Goal: Task Accomplishment & Management: Complete application form

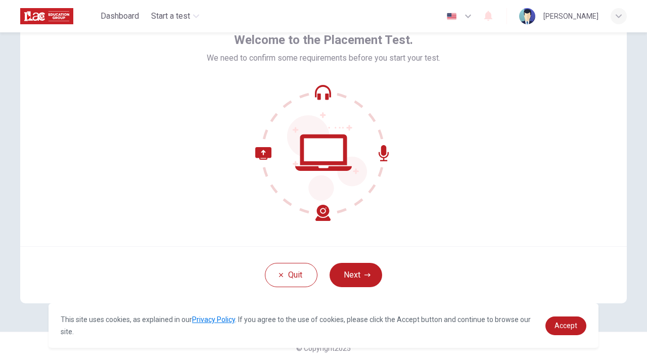
scroll to position [57, 0]
click at [355, 280] on button "Next" at bounding box center [356, 275] width 53 height 24
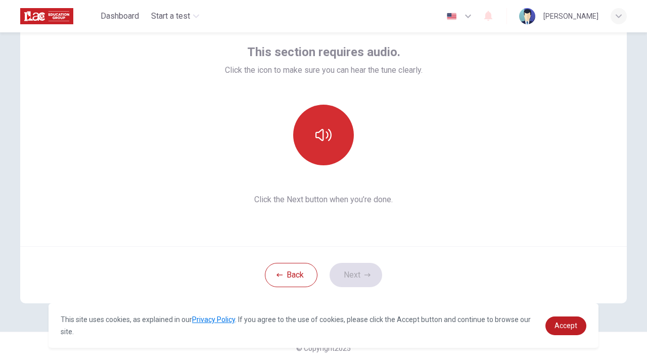
click at [321, 146] on button "button" at bounding box center [323, 135] width 61 height 61
click at [325, 149] on button "button" at bounding box center [323, 135] width 61 height 61
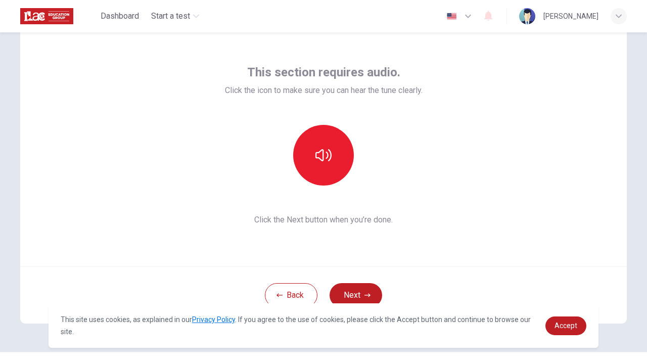
scroll to position [40, 0]
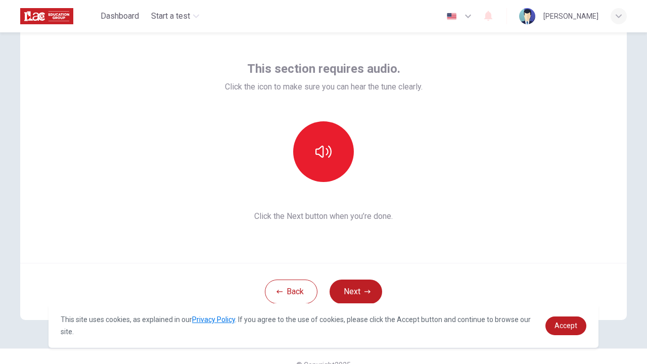
click at [571, 312] on div "This site uses cookies, as explained in our Privacy Policy . If you agree to th…" at bounding box center [324, 325] width 550 height 45
click at [571, 321] on link "Accept" at bounding box center [566, 326] width 41 height 19
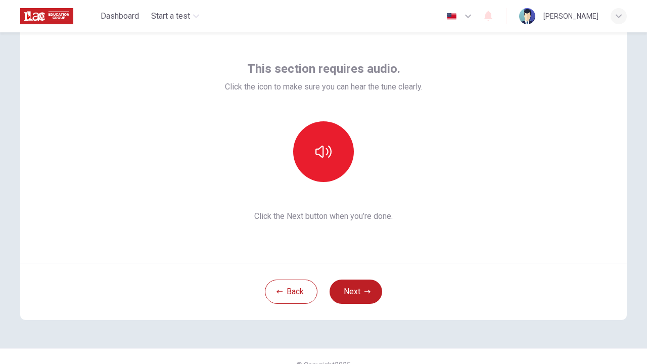
click at [474, 19] on icon "button" at bounding box center [468, 16] width 12 height 12
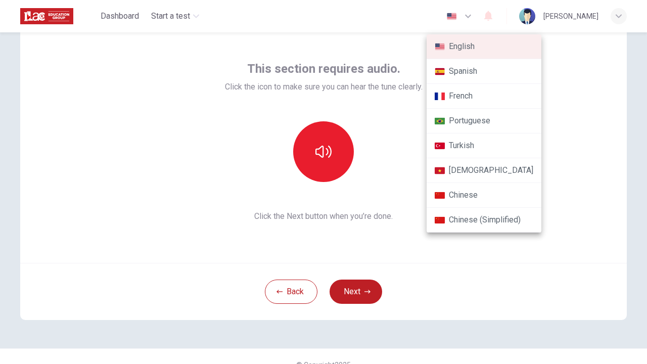
click at [477, 197] on li "Chinese" at bounding box center [484, 195] width 115 height 25
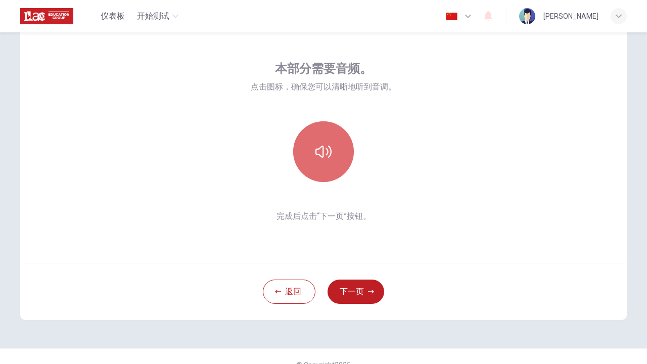
click at [331, 169] on button "button" at bounding box center [323, 151] width 61 height 61
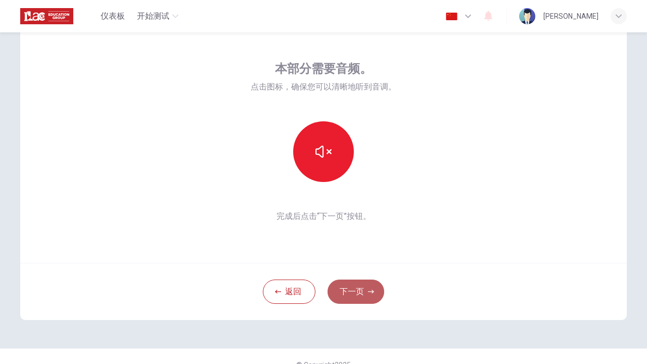
click at [359, 295] on button "下一页" at bounding box center [356, 292] width 57 height 24
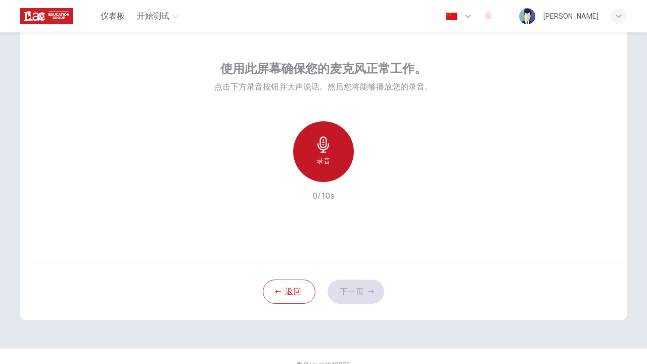
click at [329, 160] on h6 "录音" at bounding box center [324, 161] width 14 height 12
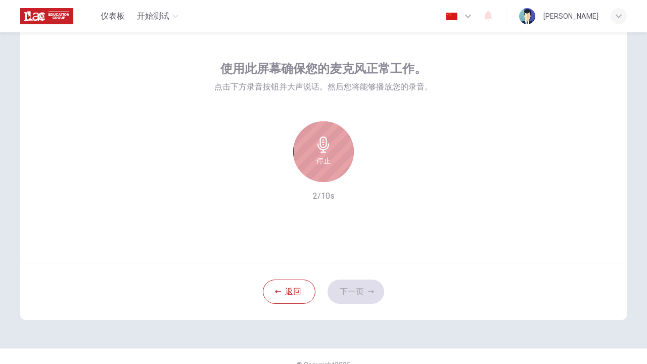
click at [325, 155] on h6 "停止" at bounding box center [324, 161] width 14 height 12
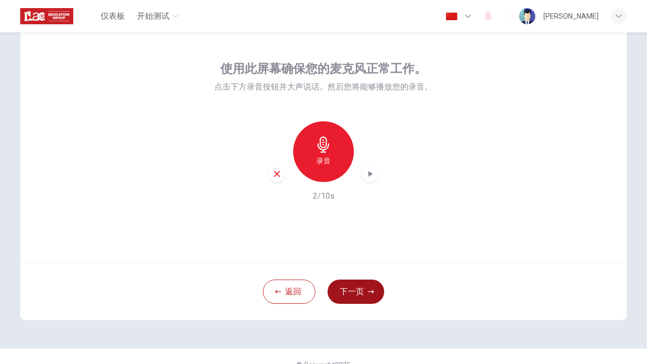
click at [350, 295] on button "下一页" at bounding box center [356, 292] width 57 height 24
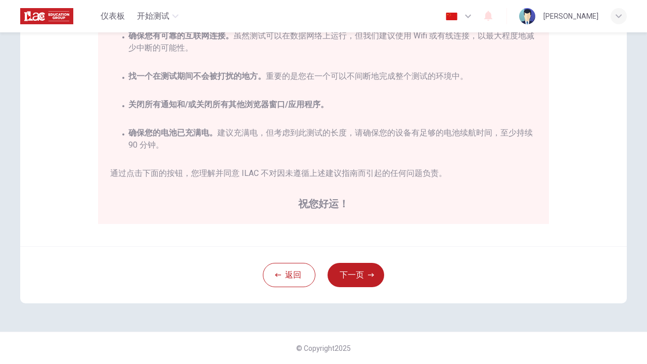
scroll to position [198, 0]
click at [474, 18] on icon "button" at bounding box center [468, 16] width 12 height 12
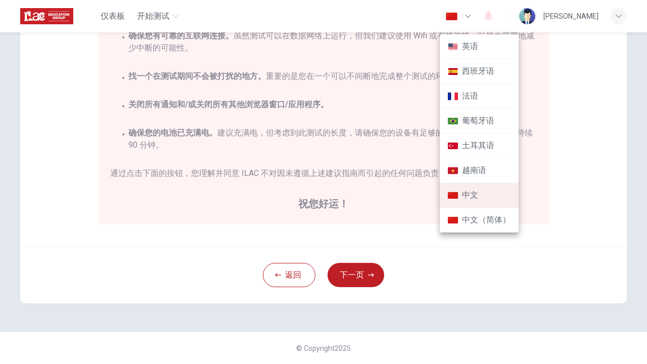
click at [458, 50] on img at bounding box center [453, 47] width 10 height 8
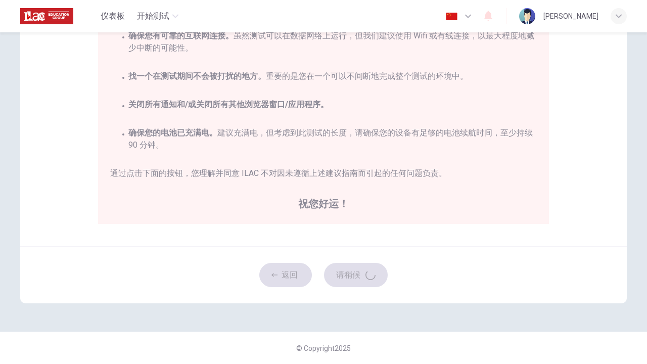
type input "en"
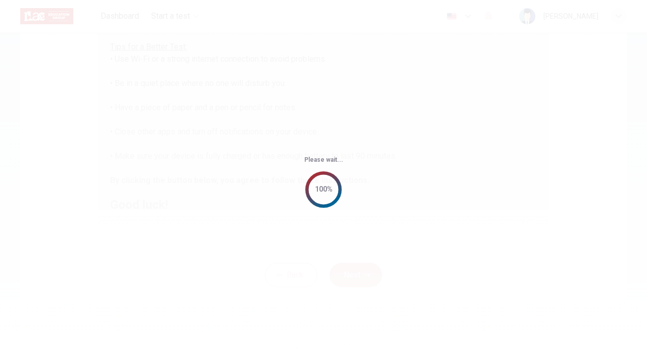
scroll to position [11, 0]
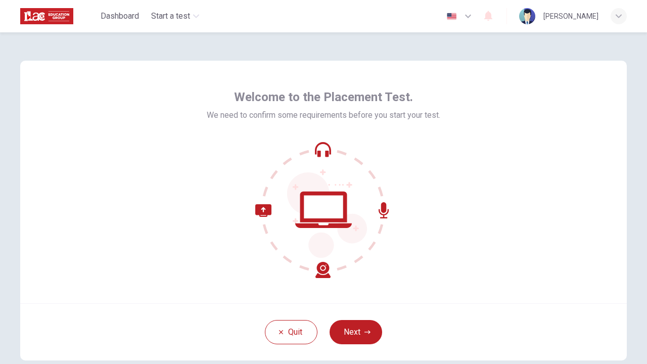
click at [351, 314] on div "Quit Next" at bounding box center [323, 331] width 607 height 57
click at [350, 331] on button "Next" at bounding box center [356, 332] width 53 height 24
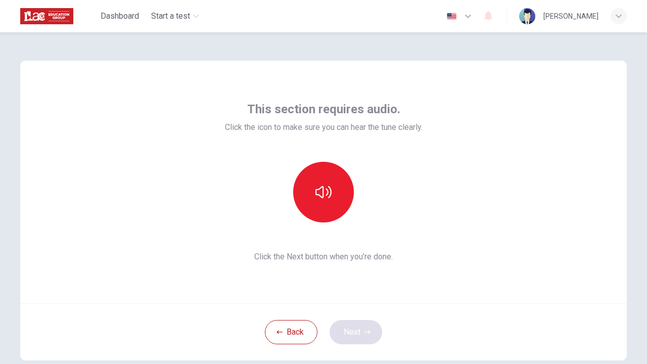
click at [350, 331] on div "Back Next" at bounding box center [323, 331] width 607 height 57
click at [337, 164] on div at bounding box center [323, 192] width 109 height 61
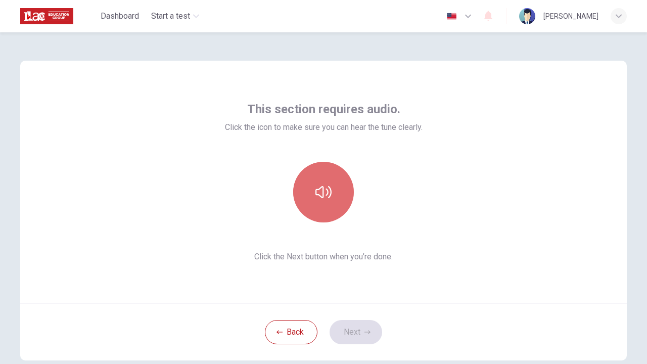
click at [337, 176] on button "button" at bounding box center [323, 192] width 61 height 61
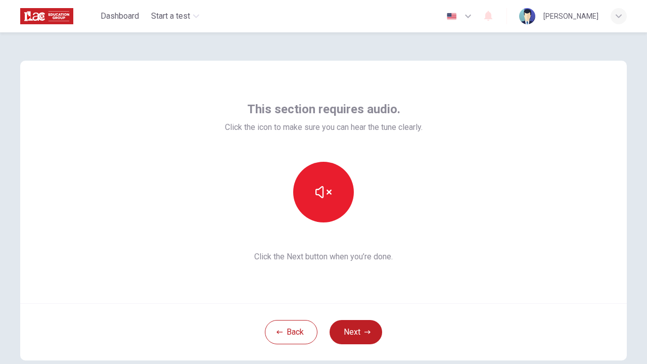
click at [357, 319] on div "Back Next" at bounding box center [323, 331] width 607 height 57
click at [357, 325] on button "Next" at bounding box center [356, 332] width 53 height 24
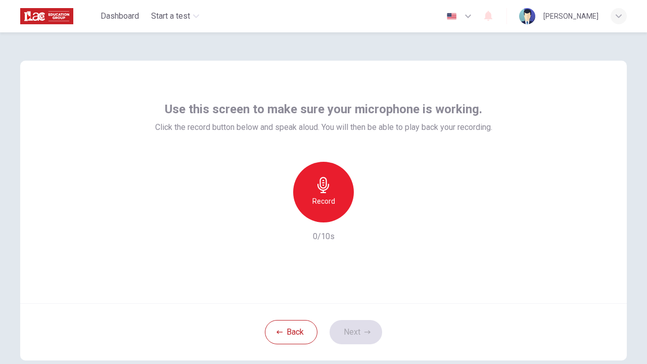
click at [353, 334] on div "Back Next" at bounding box center [323, 331] width 607 height 57
click at [327, 204] on h6 "Record" at bounding box center [324, 201] width 23 height 12
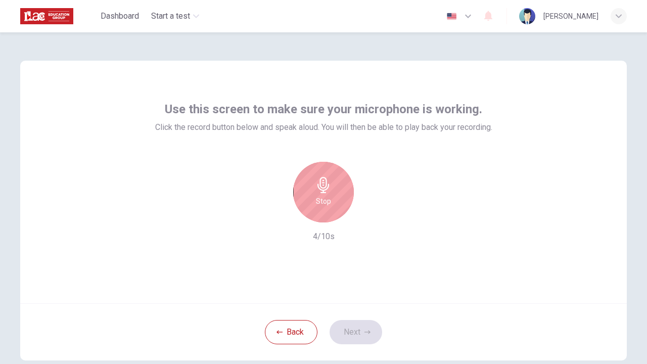
click at [357, 331] on div "Back Next" at bounding box center [323, 331] width 607 height 57
click at [356, 331] on div "Back Next" at bounding box center [323, 331] width 607 height 57
click at [317, 201] on h6 "Stop" at bounding box center [323, 201] width 15 height 12
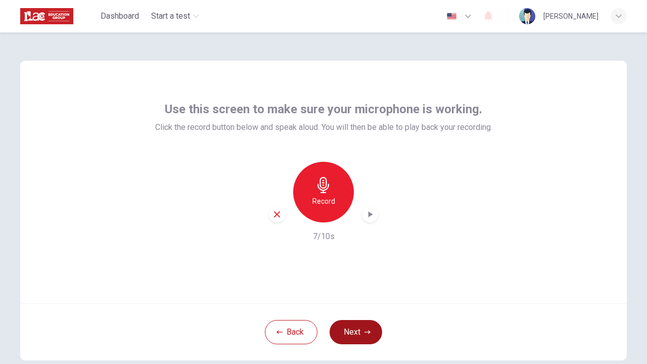
click at [350, 330] on button "Next" at bounding box center [356, 332] width 53 height 24
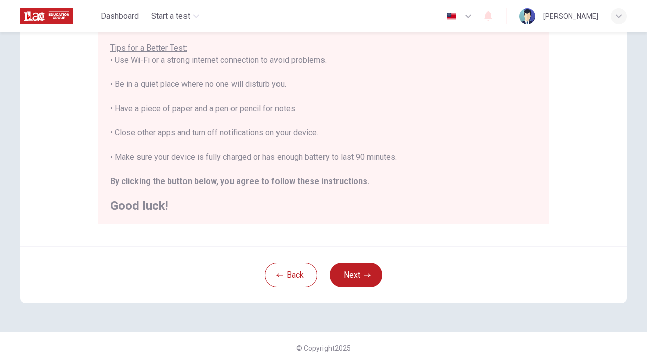
scroll to position [198, 0]
click at [339, 282] on button "Next" at bounding box center [356, 275] width 53 height 24
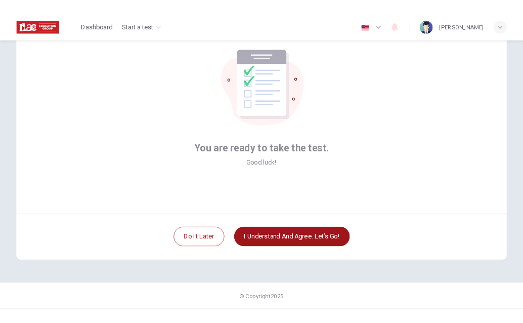
scroll to position [57, 0]
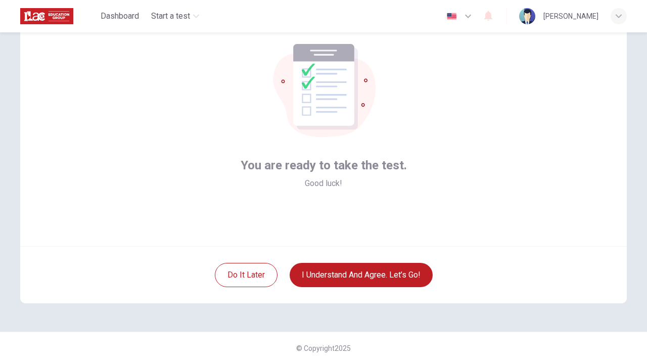
click at [474, 19] on icon "button" at bounding box center [468, 16] width 12 height 12
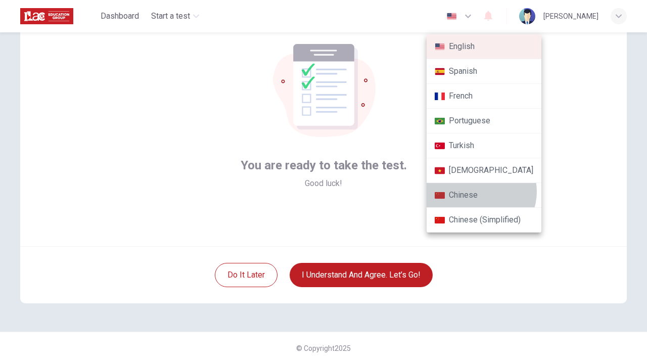
click at [480, 192] on li "Chinese" at bounding box center [484, 195] width 115 height 25
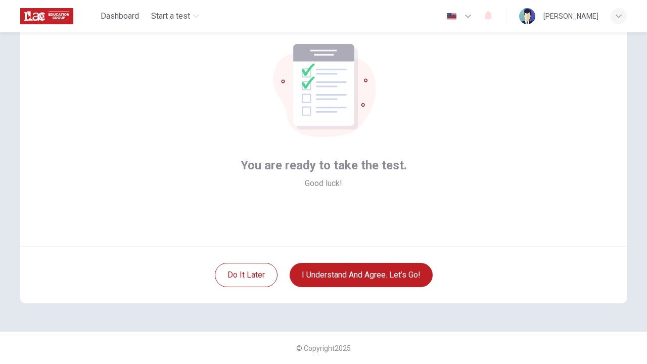
type input "zh"
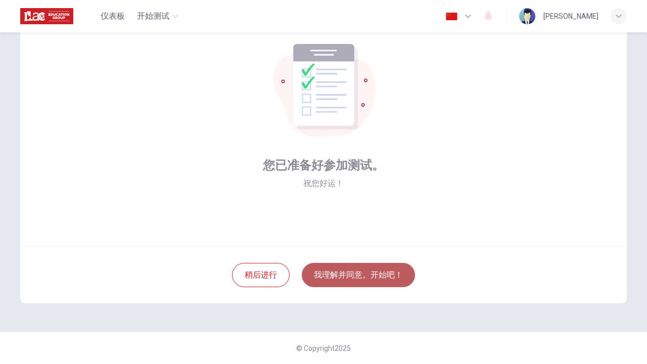
click at [327, 268] on button "我理解并同意。开始吧！" at bounding box center [358, 275] width 113 height 24
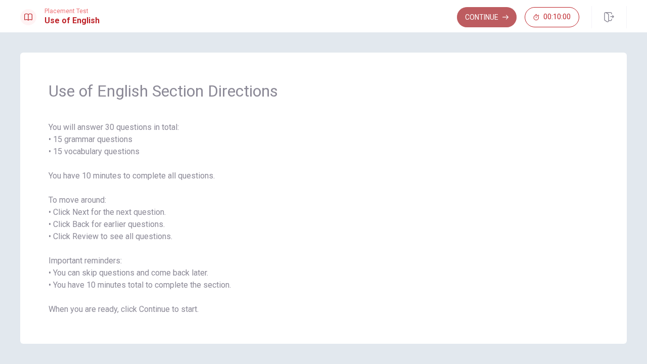
click at [487, 17] on button "Continue" at bounding box center [487, 17] width 60 height 20
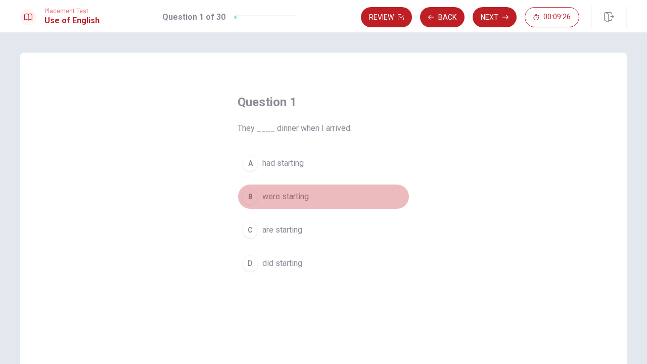
click at [249, 197] on div "B" at bounding box center [250, 197] width 16 height 16
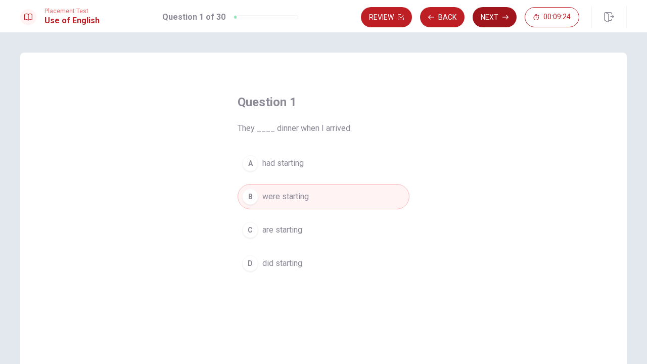
click at [498, 18] on button "Next" at bounding box center [495, 17] width 44 height 20
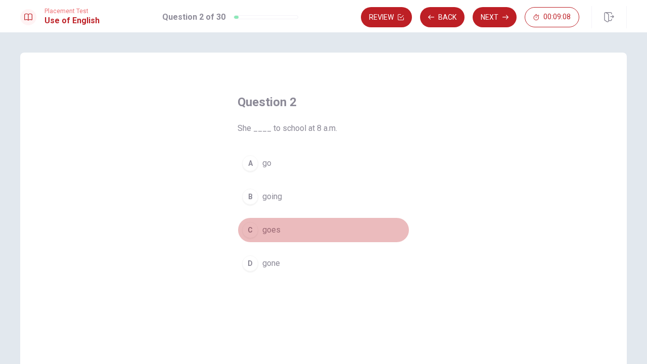
click at [249, 232] on div "C" at bounding box center [250, 230] width 16 height 16
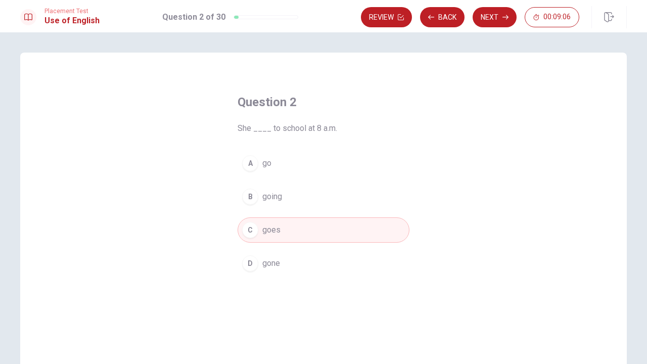
click at [507, 6] on div "Placement Test Use of English Question 2 of 30 Review Back Next 00:09:06" at bounding box center [323, 16] width 647 height 32
click at [506, 14] on button "Next" at bounding box center [495, 17] width 44 height 20
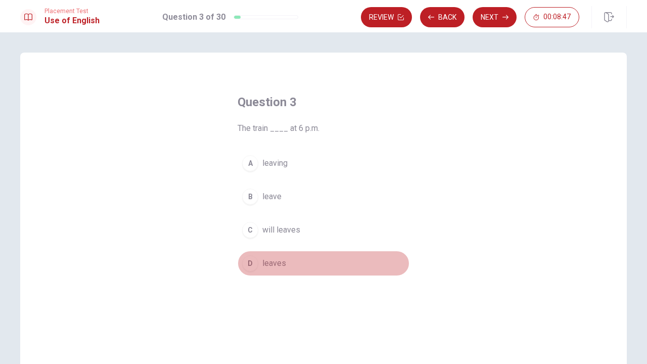
click at [248, 259] on div "D" at bounding box center [250, 263] width 16 height 16
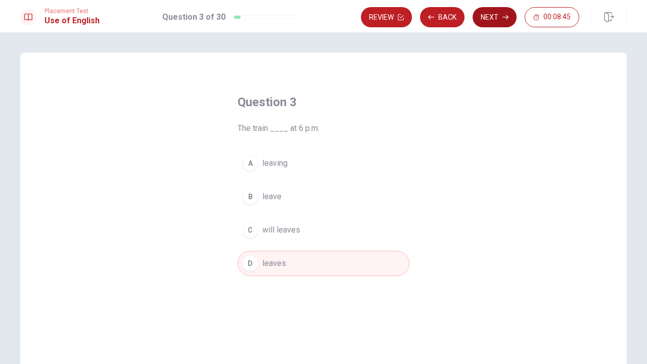
click at [484, 20] on button "Next" at bounding box center [495, 17] width 44 height 20
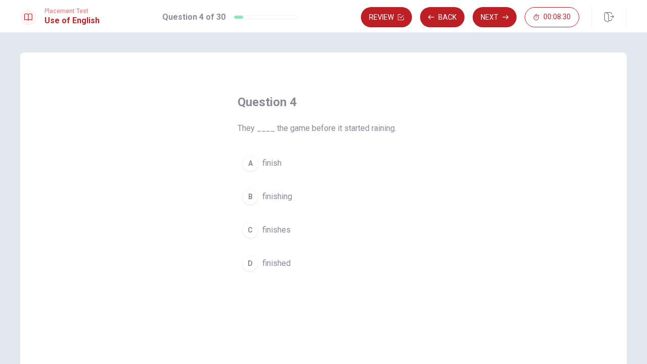
click at [252, 268] on div "D" at bounding box center [250, 263] width 16 height 16
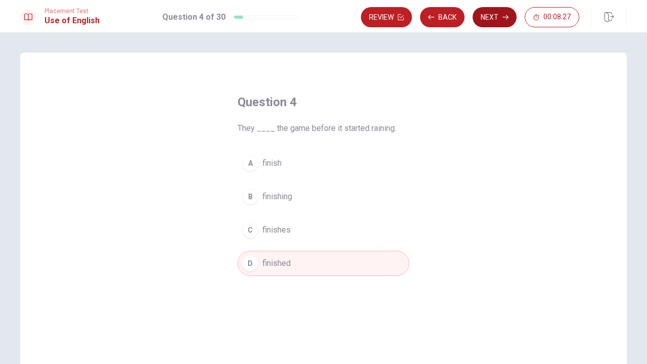
click at [504, 15] on icon "button" at bounding box center [506, 17] width 6 height 6
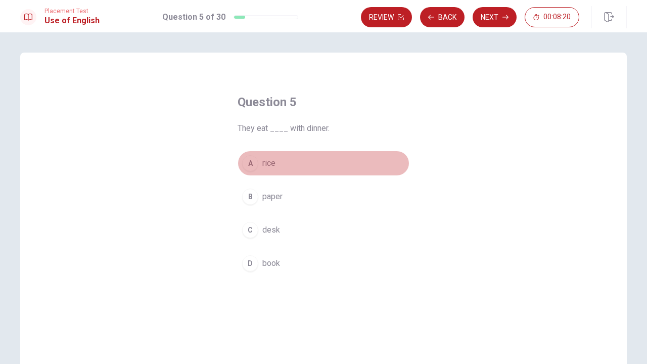
click at [249, 169] on div "A" at bounding box center [250, 163] width 16 height 16
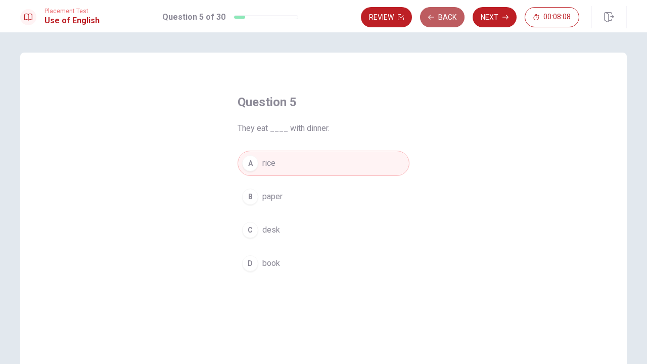
click at [450, 15] on button "Back" at bounding box center [442, 17] width 45 height 20
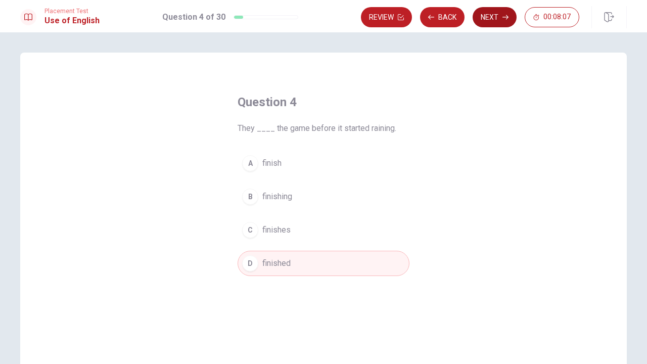
click at [492, 18] on button "Next" at bounding box center [495, 17] width 44 height 20
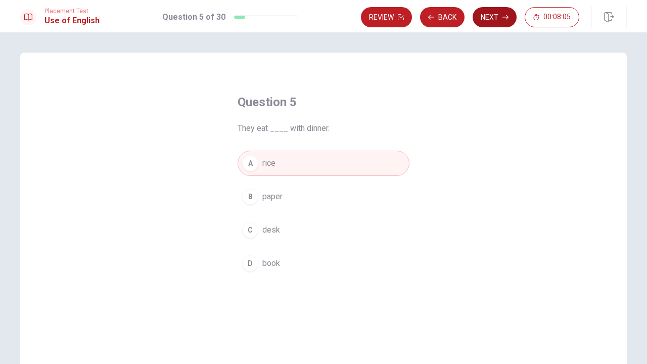
click at [492, 18] on button "Next" at bounding box center [495, 17] width 44 height 20
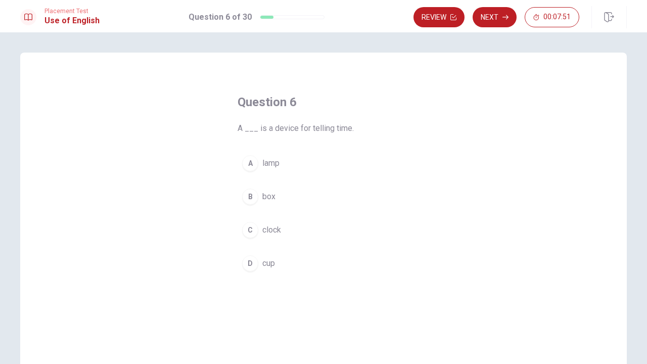
drag, startPoint x: 273, startPoint y: 128, endPoint x: 293, endPoint y: 128, distance: 19.7
click at [293, 128] on span "A ___ is a device for telling time." at bounding box center [324, 128] width 172 height 12
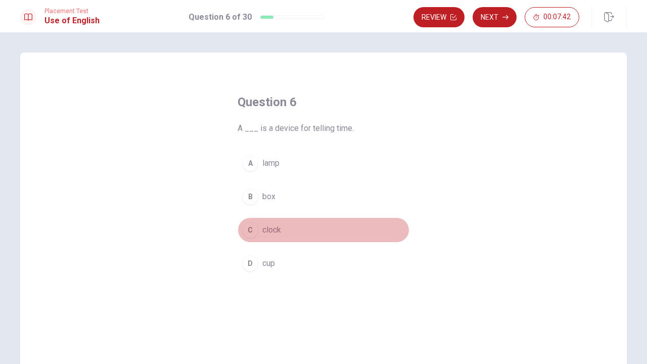
click at [244, 230] on div "C" at bounding box center [250, 230] width 16 height 16
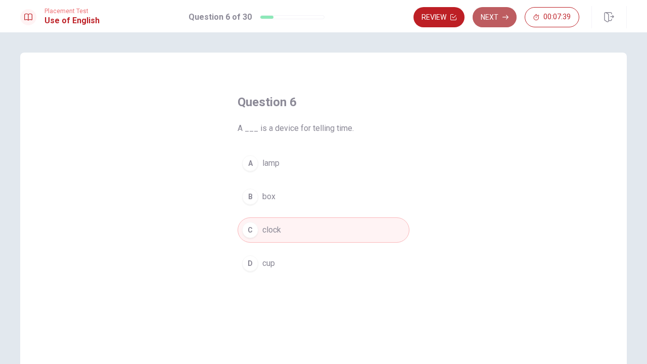
click at [493, 15] on button "Next" at bounding box center [495, 17] width 44 height 20
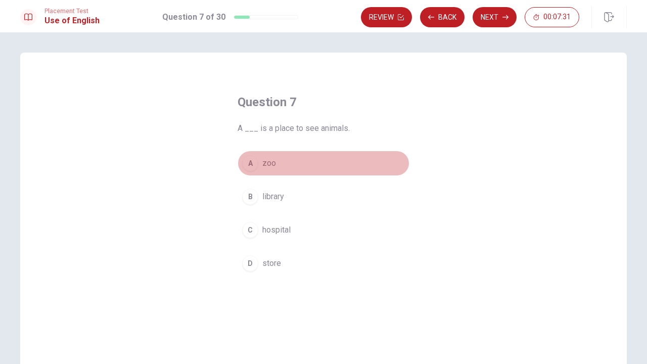
click at [246, 163] on div "A" at bounding box center [250, 163] width 16 height 16
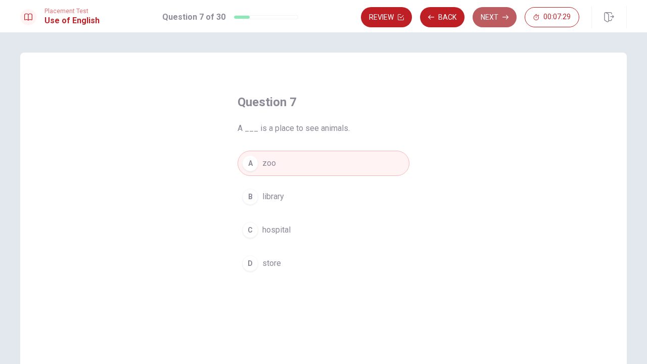
click at [491, 18] on button "Next" at bounding box center [495, 17] width 44 height 20
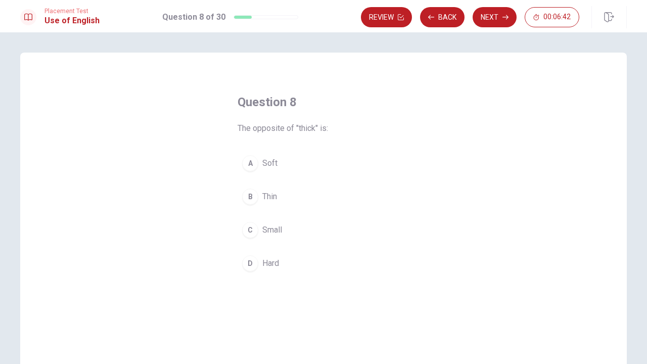
click at [247, 169] on div "A" at bounding box center [250, 163] width 16 height 16
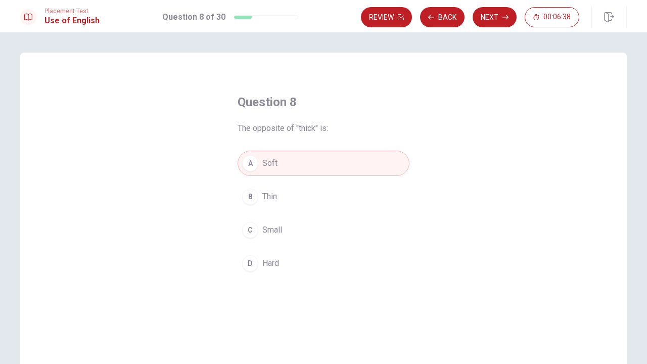
click at [250, 189] on div "B" at bounding box center [250, 197] width 16 height 16
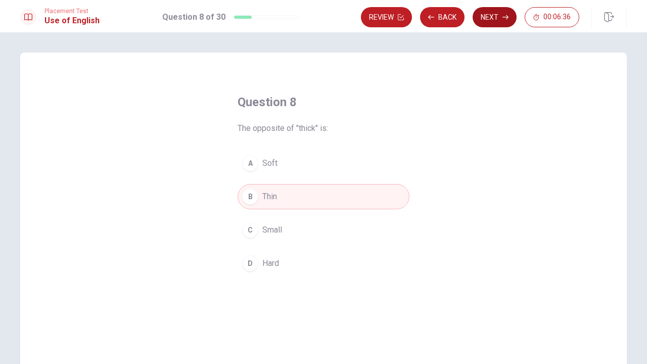
click at [483, 22] on button "Next" at bounding box center [495, 17] width 44 height 20
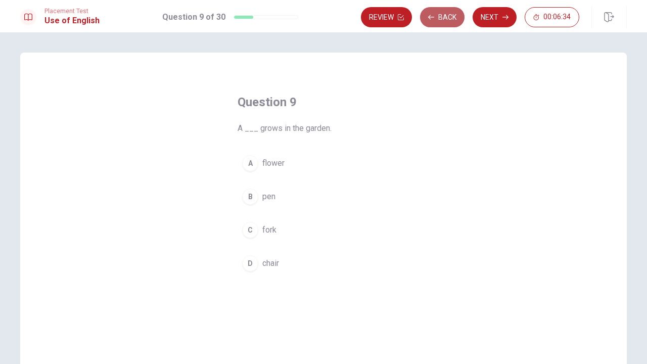
click at [450, 14] on button "Back" at bounding box center [442, 17] width 45 height 20
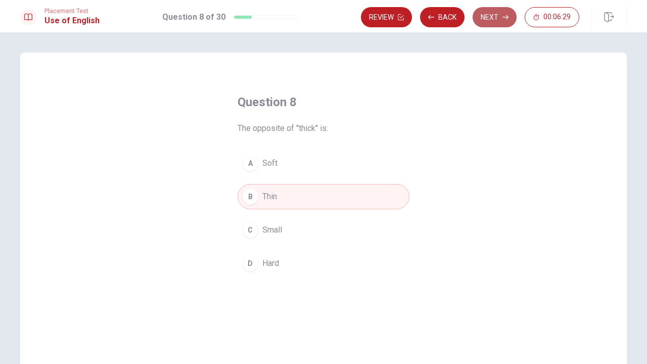
click at [482, 17] on button "Next" at bounding box center [495, 17] width 44 height 20
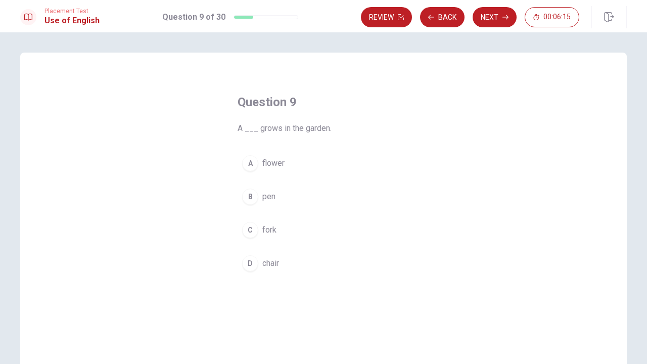
click at [249, 167] on div "A" at bounding box center [250, 163] width 16 height 16
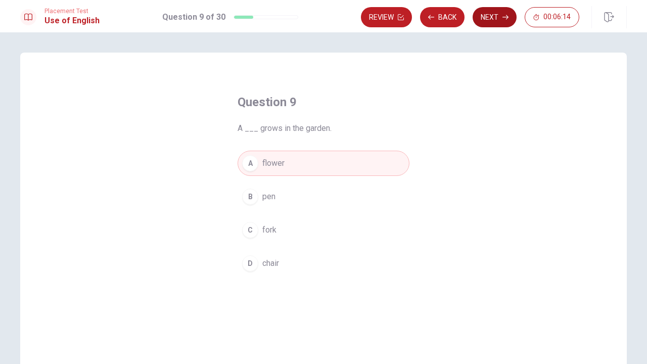
click at [496, 21] on button "Next" at bounding box center [495, 17] width 44 height 20
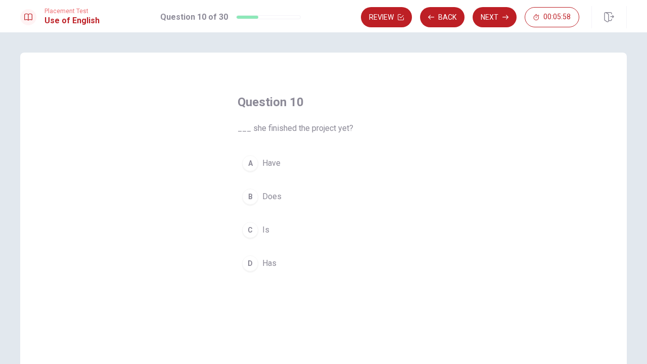
click at [250, 259] on div "D" at bounding box center [250, 263] width 16 height 16
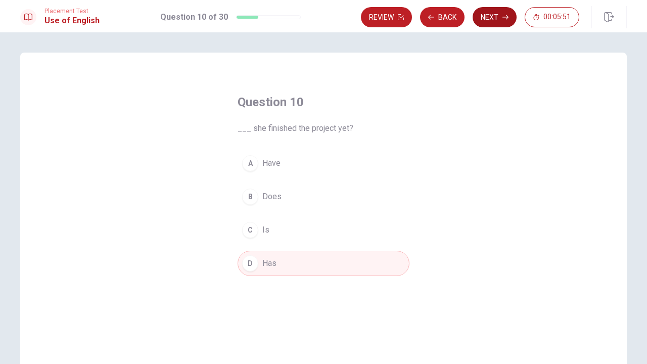
click at [484, 19] on button "Next" at bounding box center [495, 17] width 44 height 20
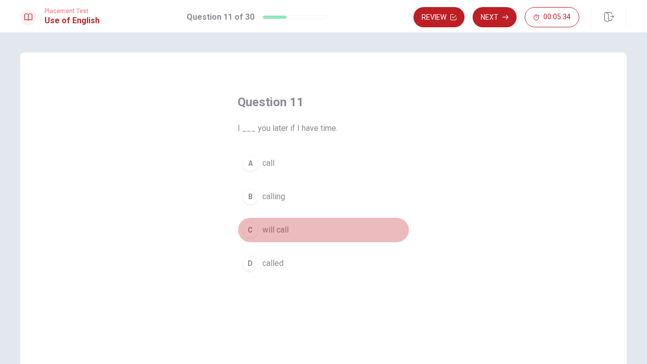
click at [254, 228] on div "C" at bounding box center [250, 230] width 16 height 16
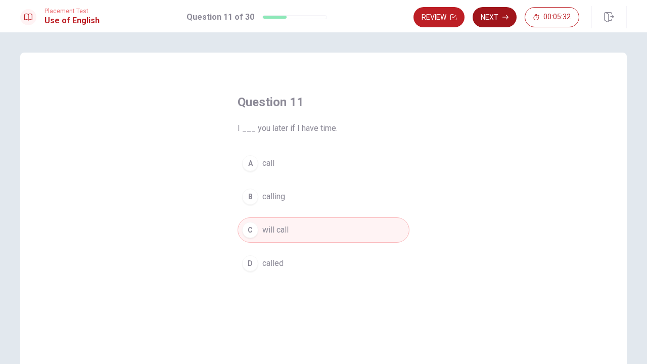
click at [491, 22] on button "Next" at bounding box center [495, 17] width 44 height 20
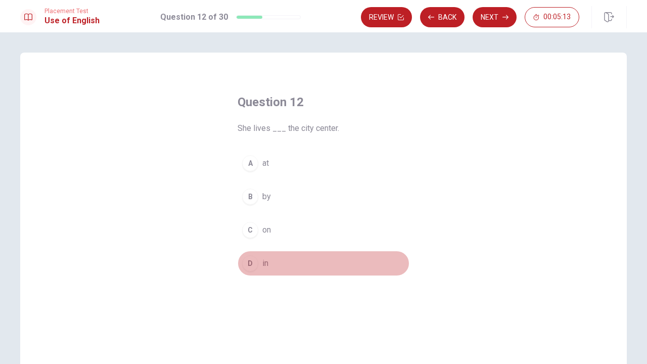
click at [251, 264] on div "D" at bounding box center [250, 263] width 16 height 16
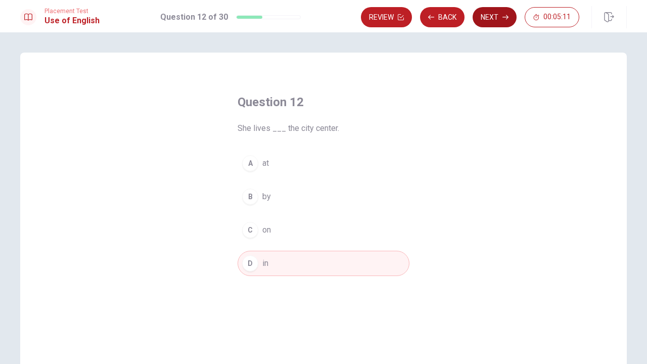
click at [498, 17] on button "Next" at bounding box center [495, 17] width 44 height 20
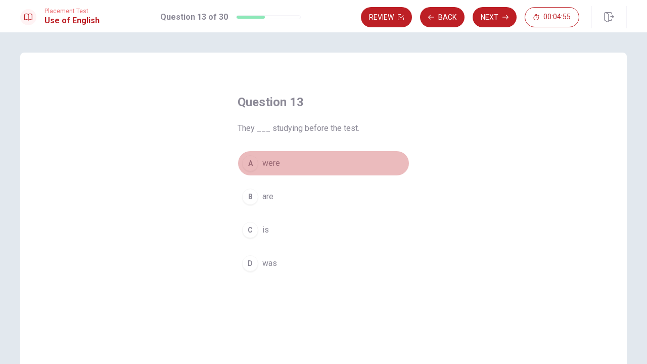
click at [250, 166] on div "A" at bounding box center [250, 163] width 16 height 16
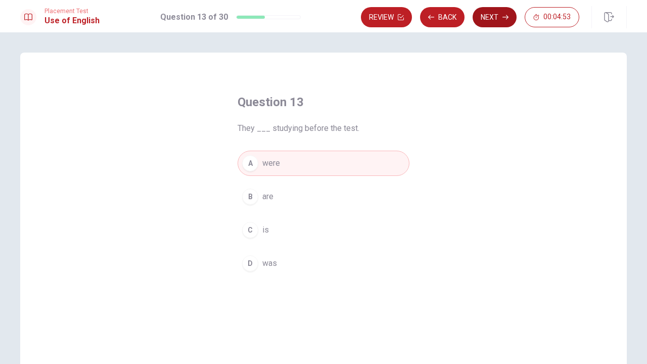
click at [504, 12] on button "Next" at bounding box center [495, 17] width 44 height 20
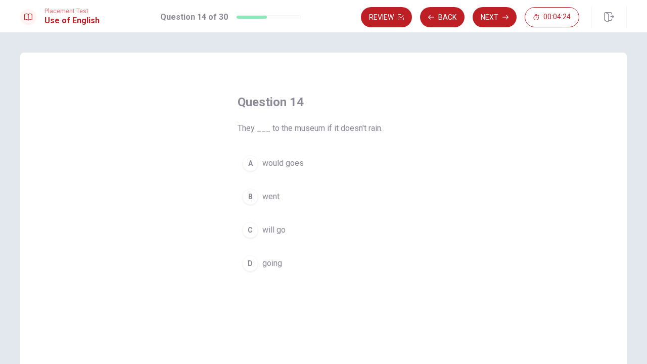
click at [246, 231] on div "C" at bounding box center [250, 230] width 16 height 16
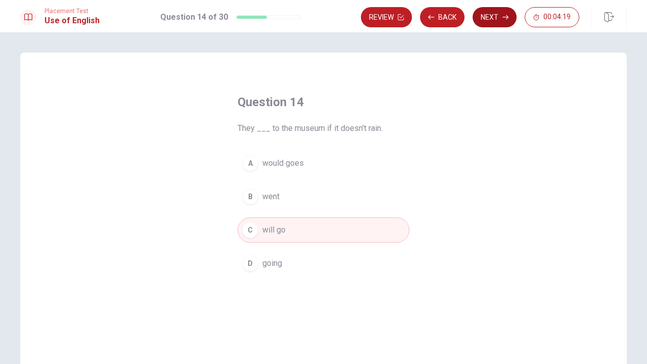
click at [497, 19] on button "Next" at bounding box center [495, 17] width 44 height 20
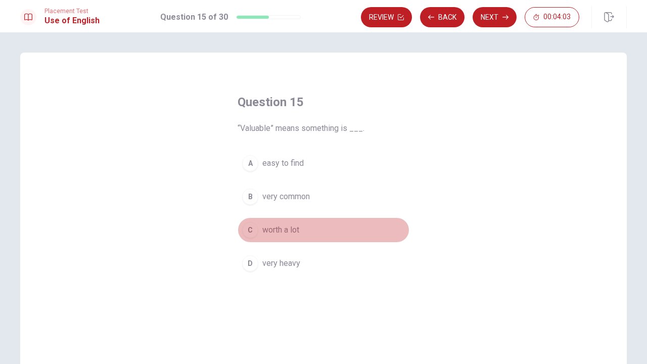
click at [252, 227] on div "C" at bounding box center [250, 230] width 16 height 16
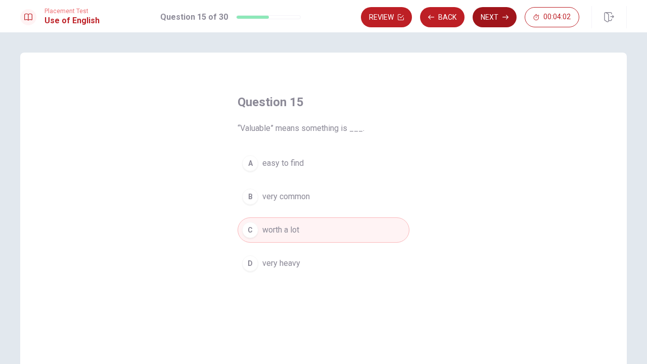
click at [492, 23] on button "Next" at bounding box center [495, 17] width 44 height 20
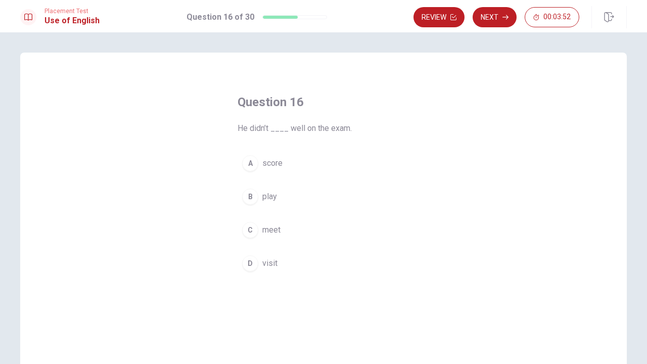
click at [256, 161] on div "A" at bounding box center [250, 163] width 16 height 16
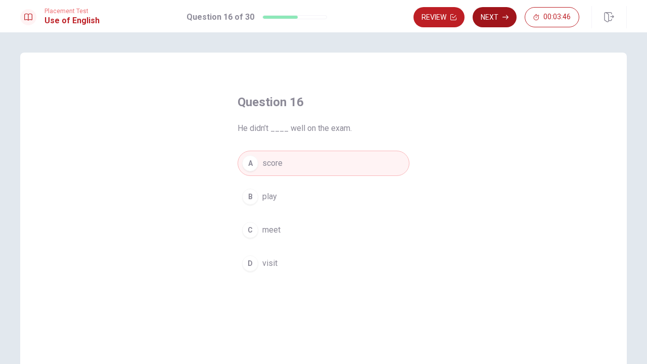
click at [500, 17] on button "Next" at bounding box center [495, 17] width 44 height 20
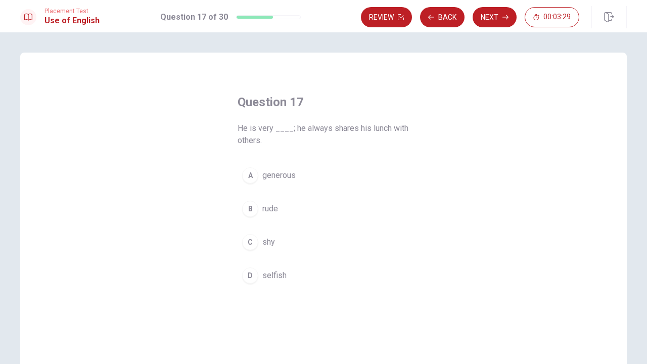
click at [256, 176] on div "A" at bounding box center [250, 175] width 16 height 16
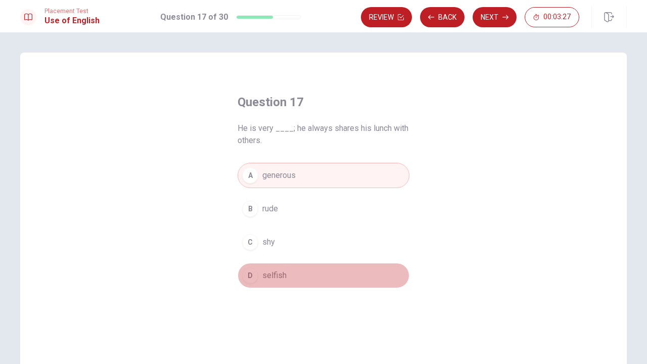
click at [252, 280] on div "D" at bounding box center [250, 276] width 16 height 16
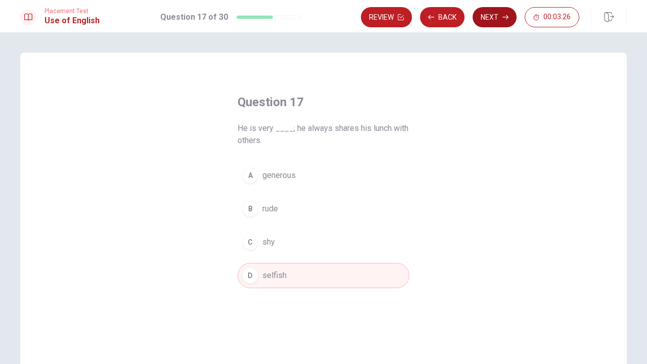
click at [493, 21] on button "Next" at bounding box center [495, 17] width 44 height 20
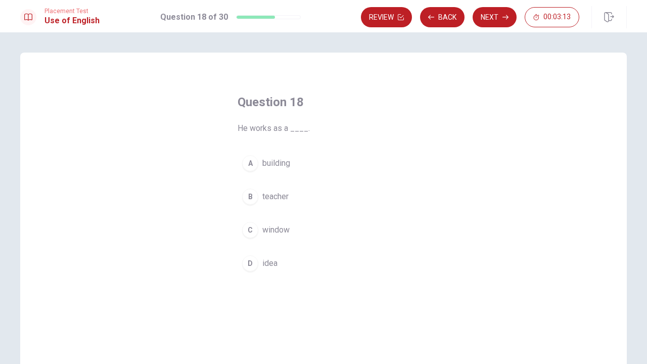
click at [249, 192] on div "B" at bounding box center [250, 197] width 16 height 16
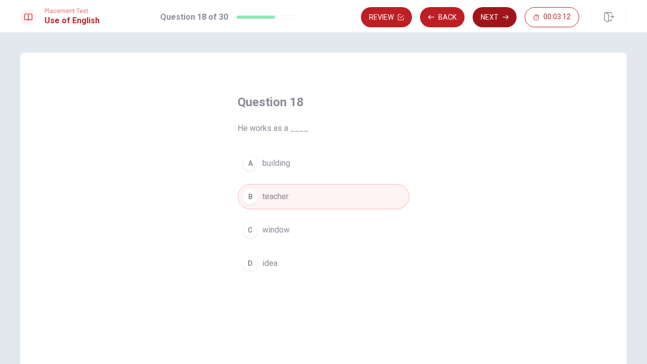
click at [487, 19] on button "Next" at bounding box center [495, 17] width 44 height 20
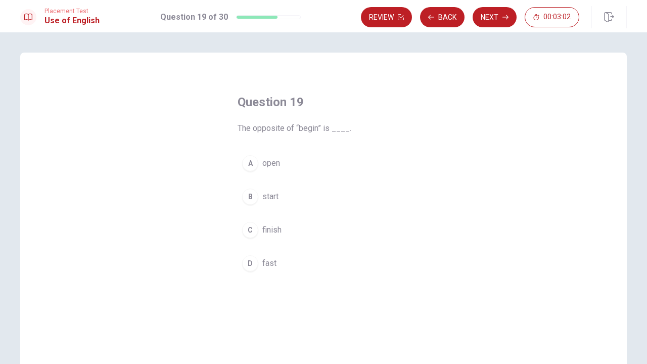
click at [253, 232] on div "C" at bounding box center [250, 230] width 16 height 16
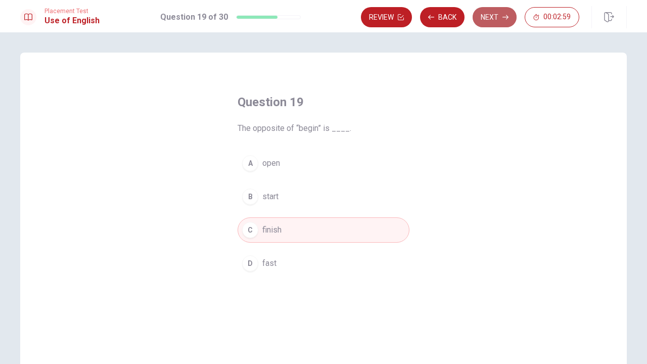
click at [491, 18] on button "Next" at bounding box center [495, 17] width 44 height 20
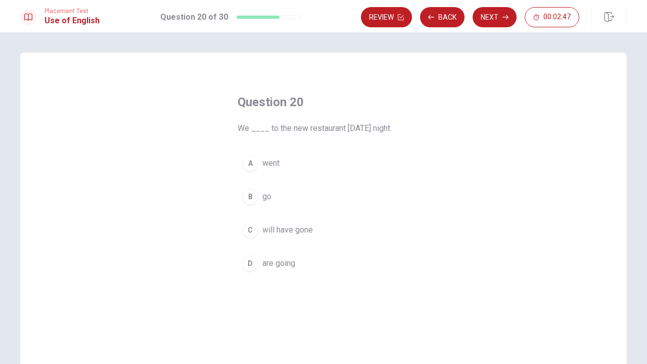
click at [246, 232] on div "C" at bounding box center [250, 230] width 16 height 16
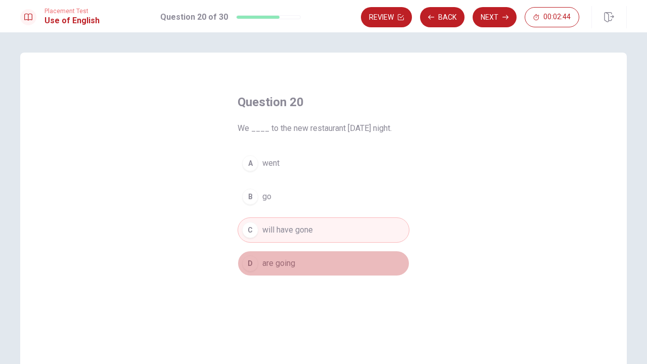
click at [250, 261] on div "D" at bounding box center [250, 263] width 16 height 16
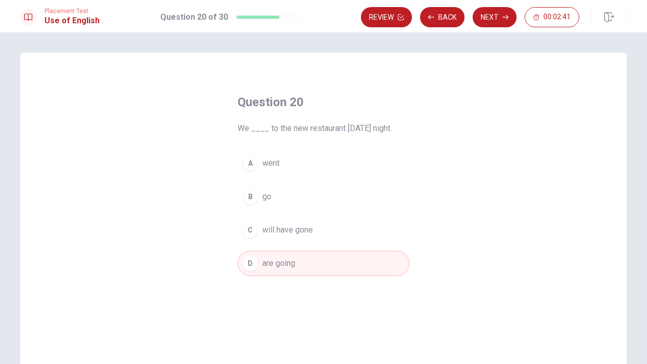
click at [252, 163] on div "A" at bounding box center [250, 163] width 16 height 16
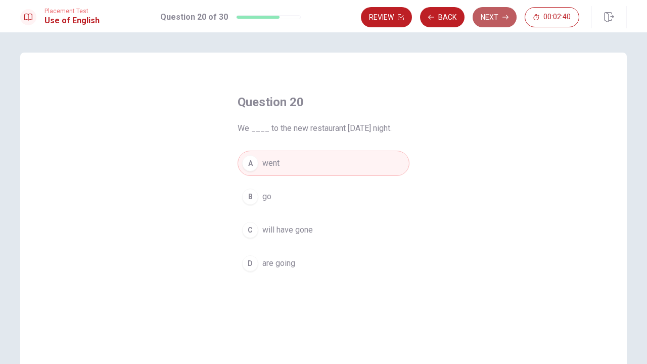
click at [509, 11] on button "Next" at bounding box center [495, 17] width 44 height 20
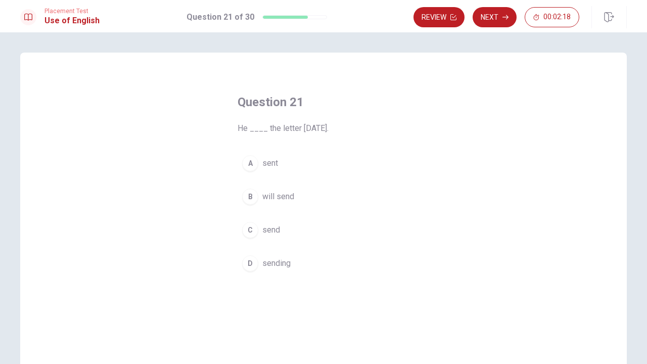
click at [251, 196] on div "B" at bounding box center [250, 197] width 16 height 16
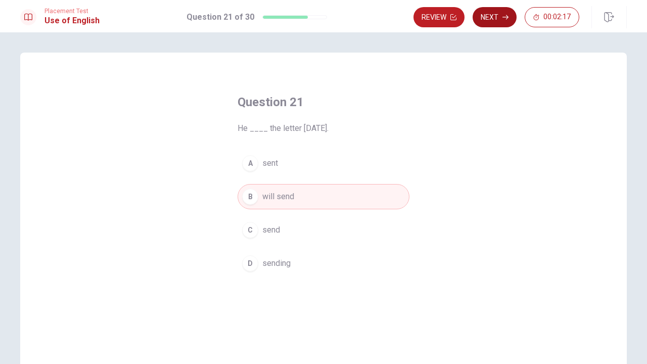
click at [505, 12] on button "Next" at bounding box center [495, 17] width 44 height 20
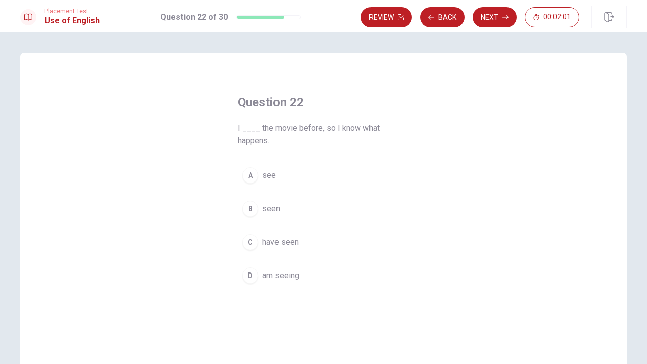
click at [247, 243] on div "C" at bounding box center [250, 242] width 16 height 16
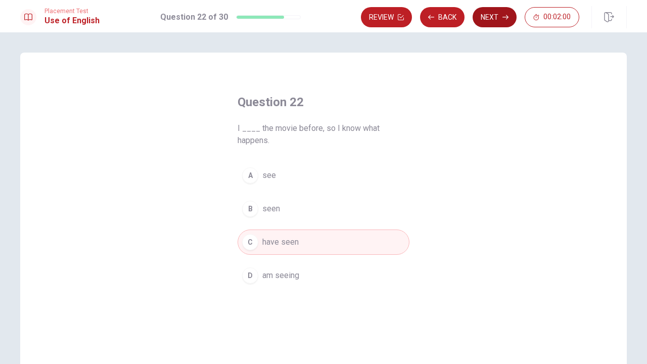
click at [494, 17] on button "Next" at bounding box center [495, 17] width 44 height 20
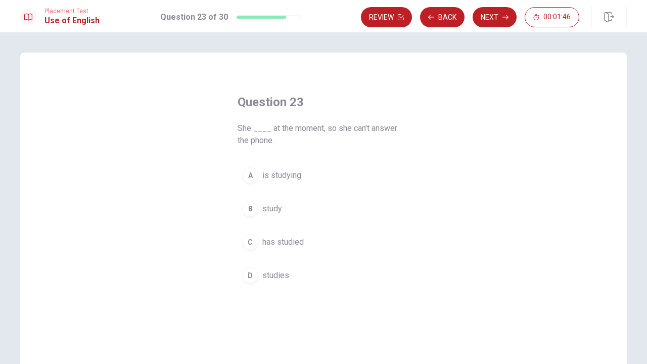
click at [249, 174] on div "A" at bounding box center [250, 175] width 16 height 16
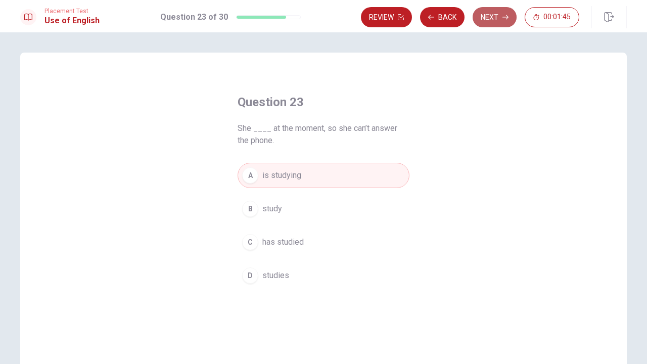
click at [475, 20] on button "Next" at bounding box center [495, 17] width 44 height 20
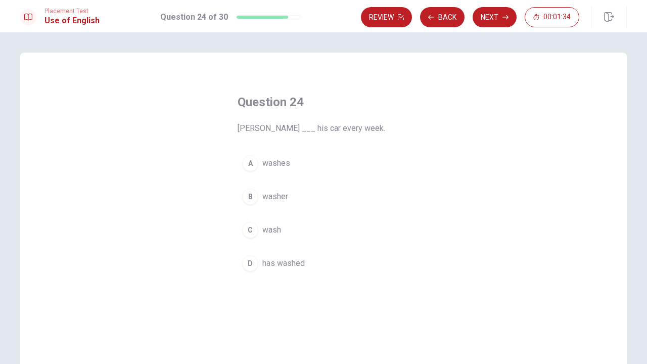
click at [251, 164] on div "A" at bounding box center [250, 163] width 16 height 16
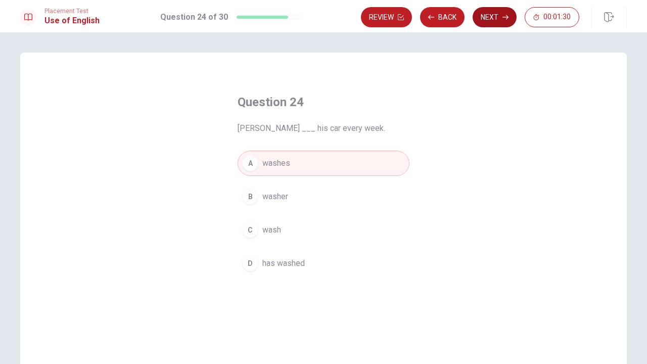
click at [498, 16] on button "Next" at bounding box center [495, 17] width 44 height 20
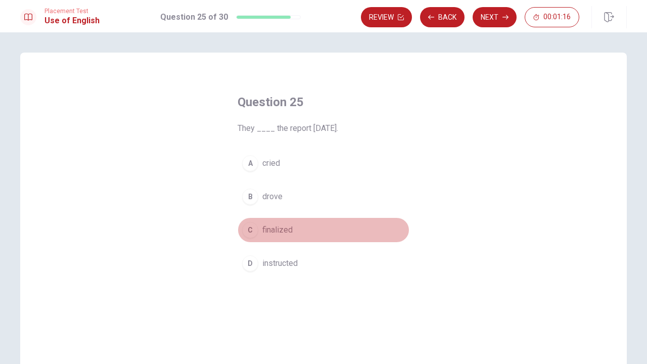
click at [254, 230] on div "C" at bounding box center [250, 230] width 16 height 16
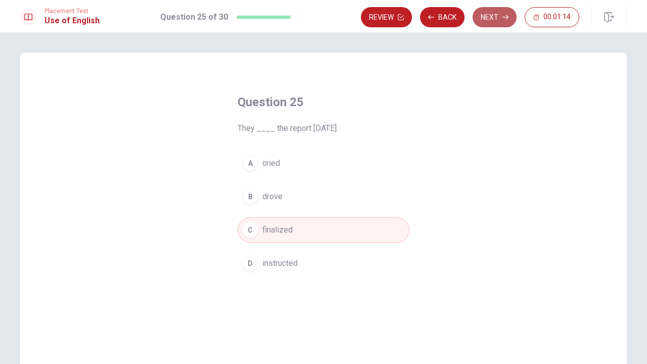
click at [497, 19] on button "Next" at bounding box center [495, 17] width 44 height 20
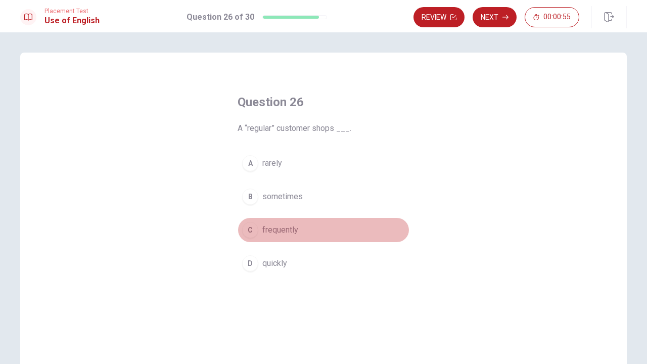
click at [250, 229] on div "C" at bounding box center [250, 230] width 16 height 16
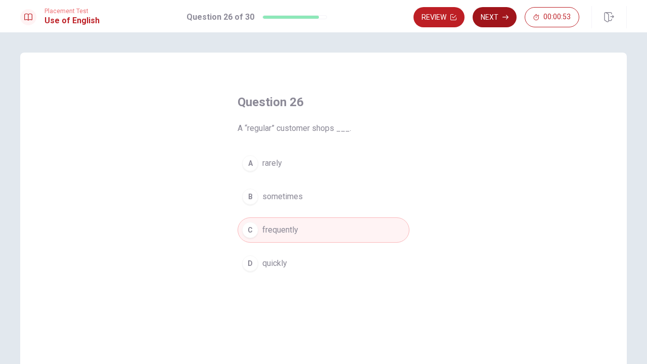
click at [492, 13] on button "Next" at bounding box center [495, 17] width 44 height 20
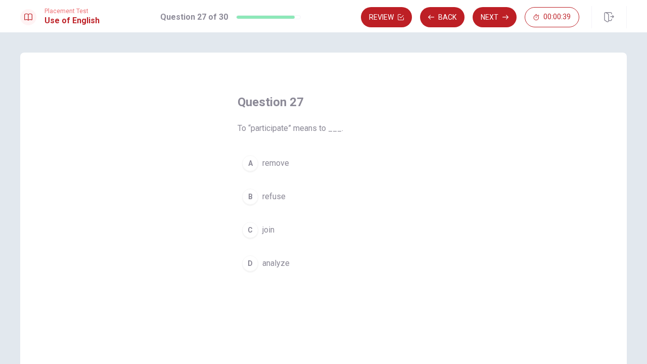
click at [249, 232] on div "C" at bounding box center [250, 230] width 16 height 16
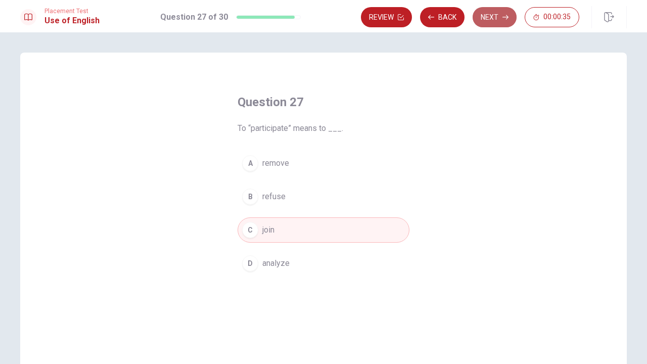
click at [492, 24] on button "Next" at bounding box center [495, 17] width 44 height 20
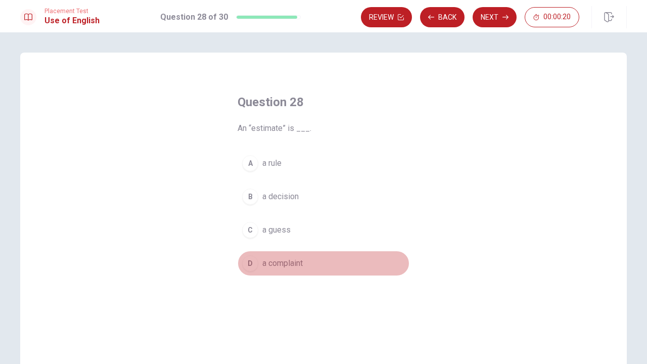
click at [246, 262] on div "D" at bounding box center [250, 263] width 16 height 16
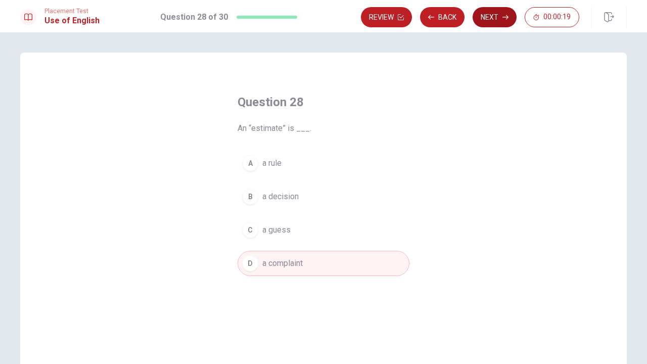
click at [489, 22] on button "Next" at bounding box center [495, 17] width 44 height 20
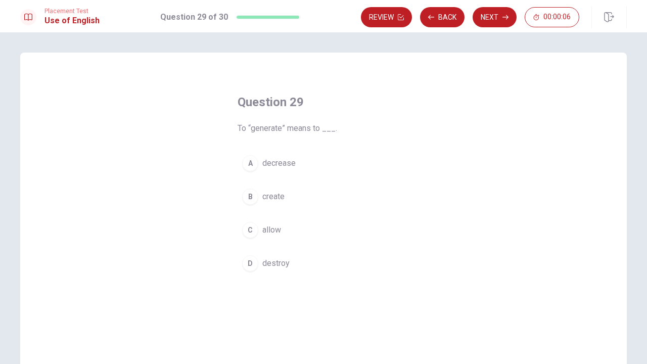
click at [250, 195] on div "B" at bounding box center [250, 197] width 16 height 16
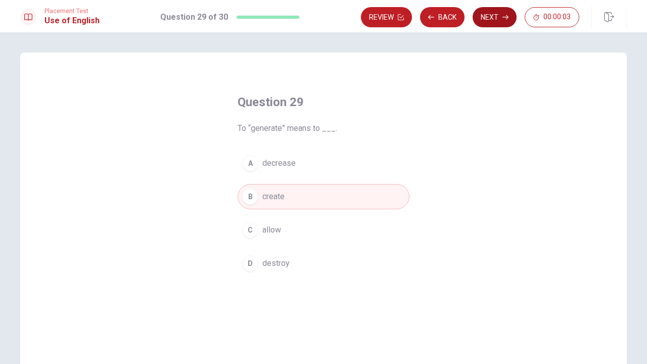
click at [487, 20] on button "Next" at bounding box center [495, 17] width 44 height 20
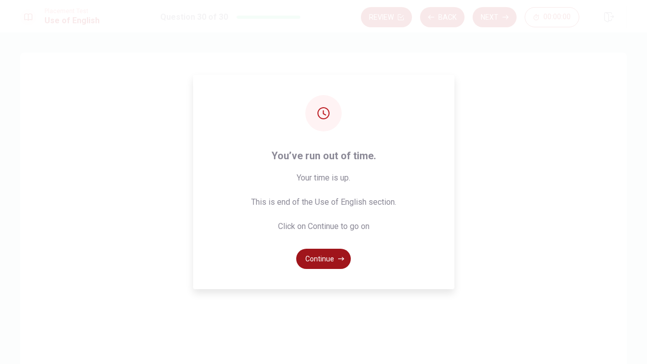
click at [322, 255] on button "Continue" at bounding box center [323, 259] width 55 height 20
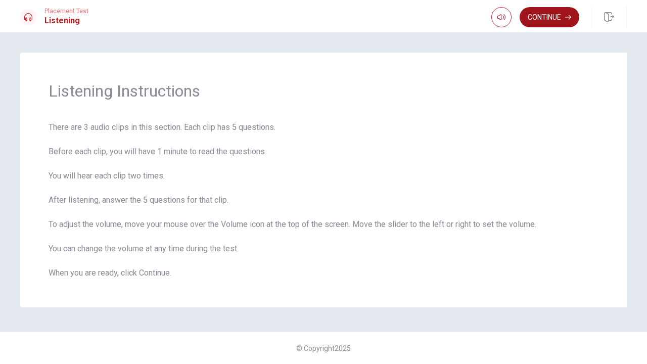
click at [539, 21] on button "Continue" at bounding box center [550, 17] width 60 height 20
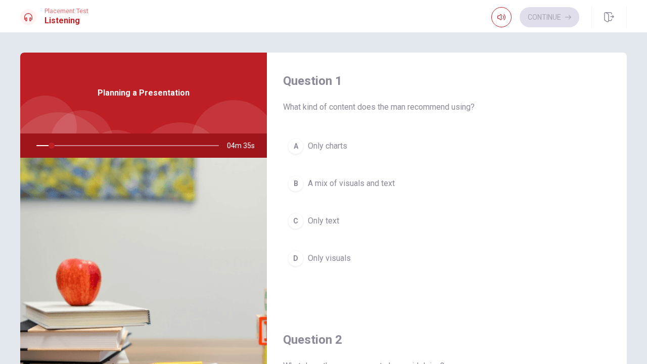
click at [49, 145] on div at bounding box center [125, 146] width 203 height 24
click at [291, 146] on div "A" at bounding box center [296, 146] width 16 height 16
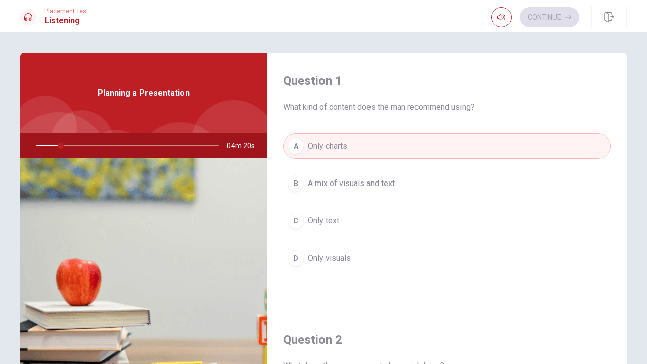
click at [68, 145] on div at bounding box center [125, 146] width 203 height 24
click at [66, 146] on div at bounding box center [125, 146] width 203 height 24
click at [301, 185] on div "B" at bounding box center [296, 183] width 16 height 16
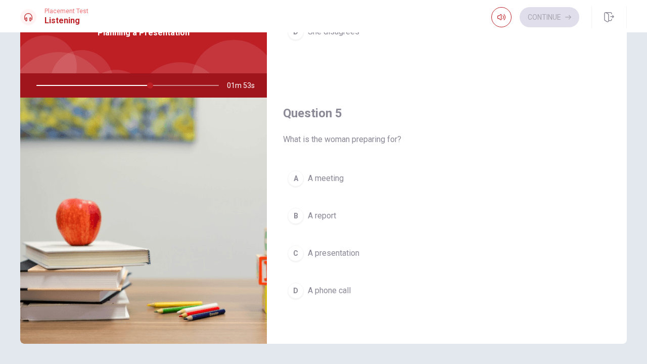
scroll to position [65, 0]
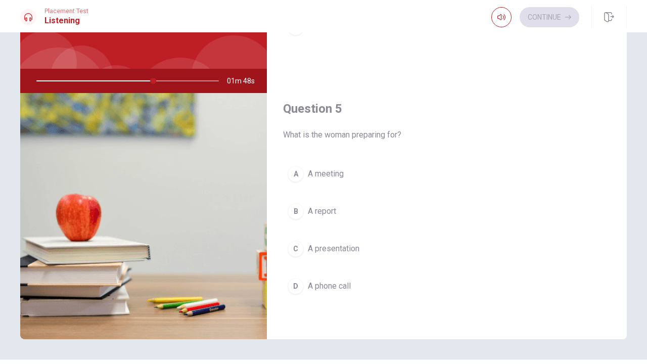
drag, startPoint x: 151, startPoint y: 81, endPoint x: 168, endPoint y: 80, distance: 17.2
click at [168, 80] on div at bounding box center [125, 81] width 203 height 24
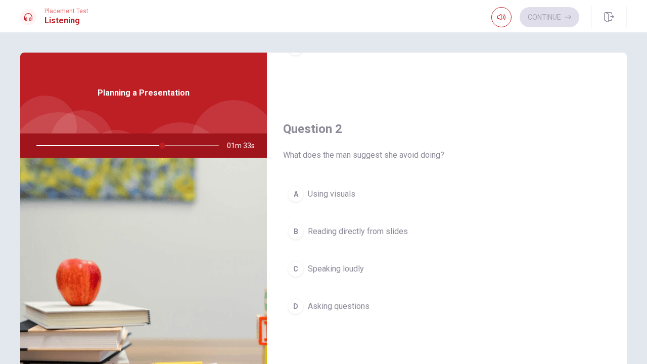
scroll to position [216, 0]
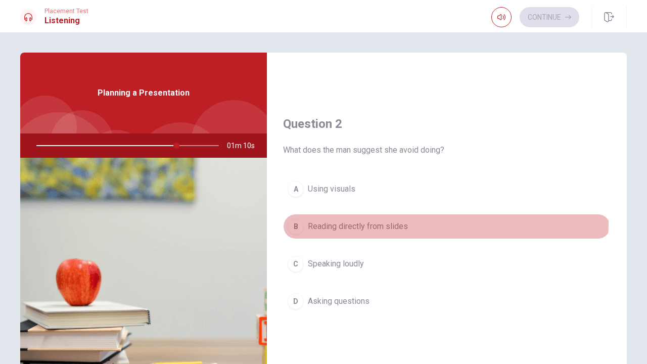
click at [299, 221] on div "B" at bounding box center [296, 226] width 16 height 16
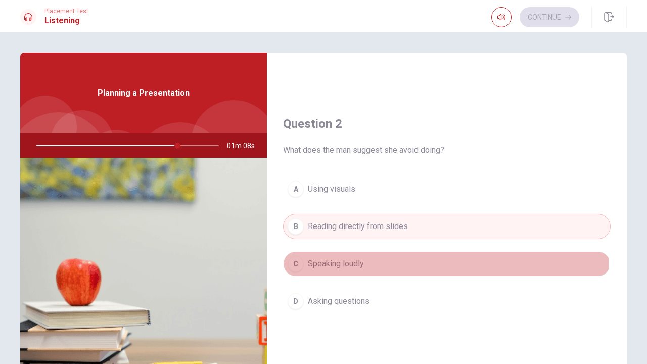
click at [299, 262] on div "C" at bounding box center [296, 264] width 16 height 16
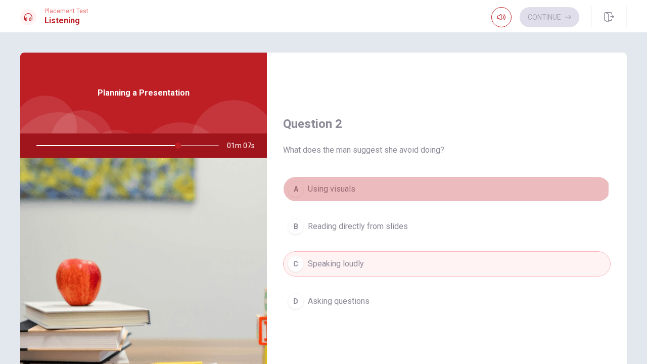
click at [293, 186] on div "A" at bounding box center [296, 189] width 16 height 16
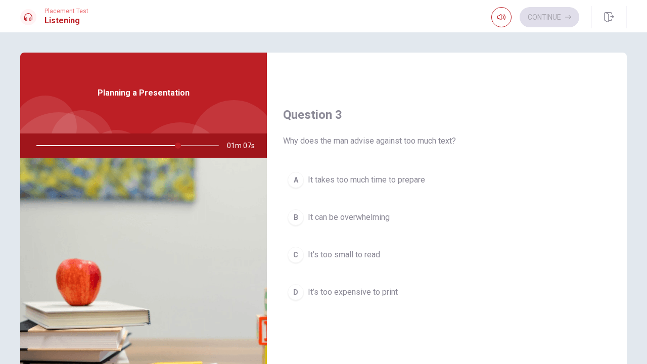
scroll to position [508, 0]
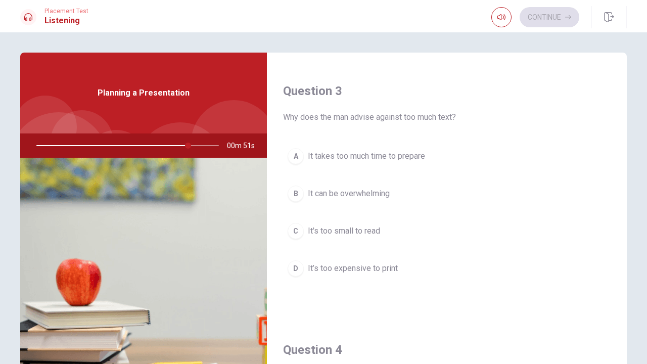
click at [292, 194] on div "B" at bounding box center [296, 194] width 16 height 16
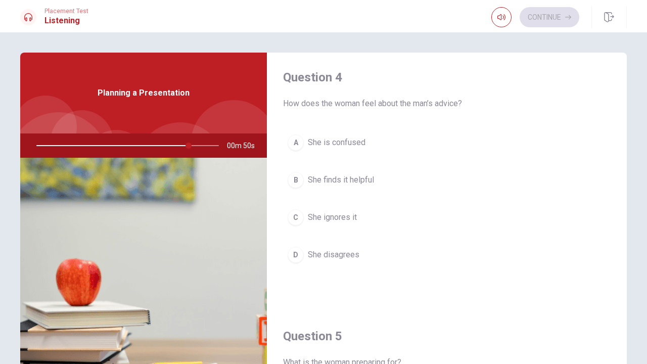
scroll to position [783, 0]
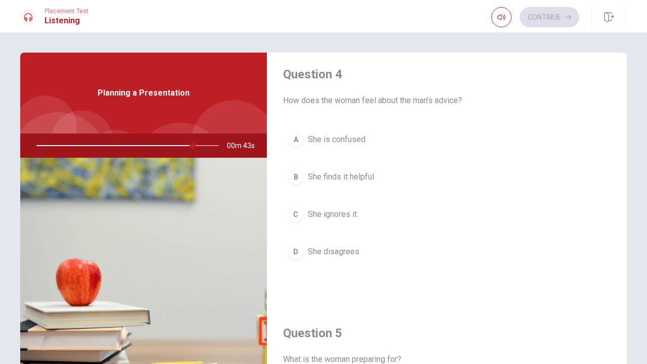
click at [298, 175] on div "B" at bounding box center [296, 177] width 16 height 16
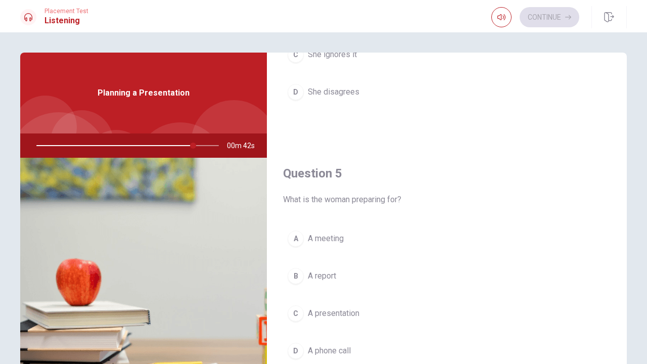
scroll to position [943, 0]
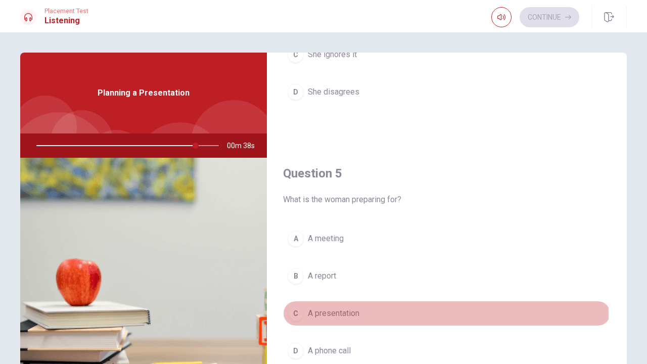
click at [293, 316] on div "C" at bounding box center [296, 313] width 16 height 16
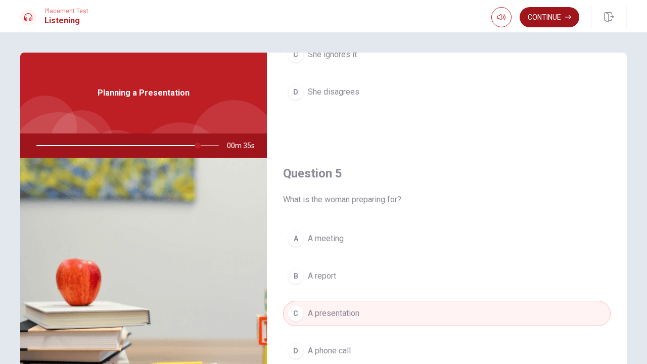
click at [543, 20] on button "Continue" at bounding box center [550, 17] width 60 height 20
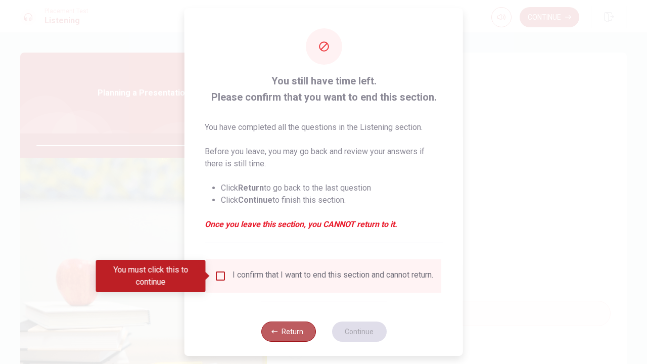
click at [283, 342] on button "Return" at bounding box center [288, 332] width 55 height 20
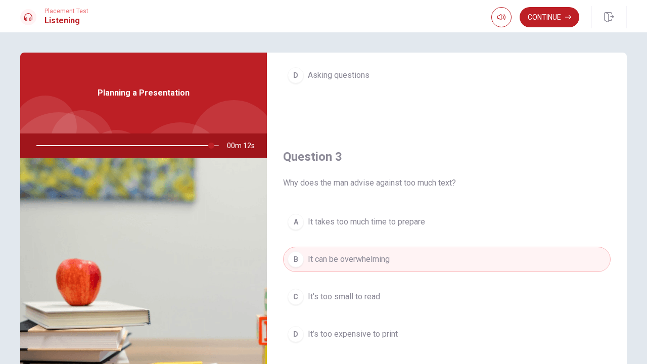
scroll to position [441, 0]
type input "0"
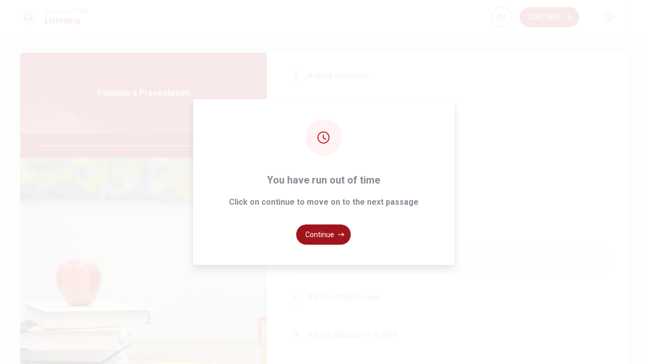
click at [339, 236] on icon "button" at bounding box center [341, 235] width 6 height 6
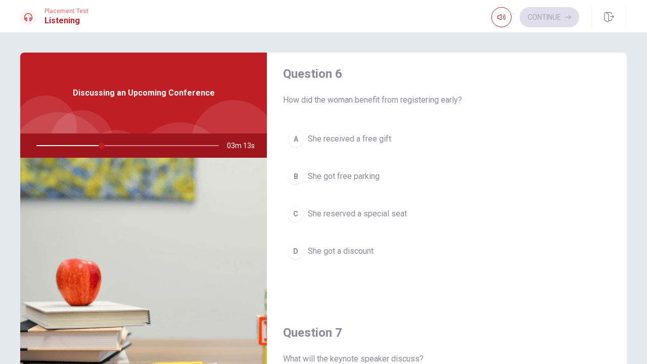
scroll to position [2, 0]
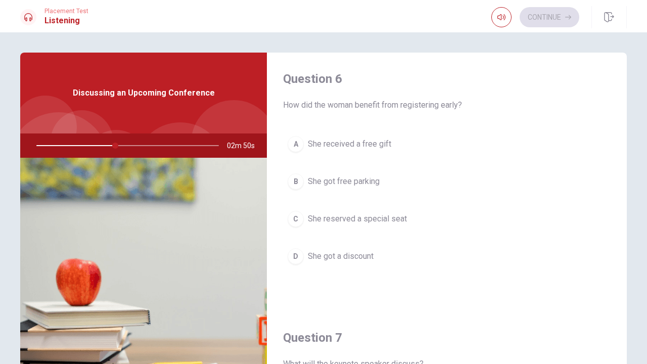
click at [301, 252] on div "D" at bounding box center [296, 256] width 16 height 16
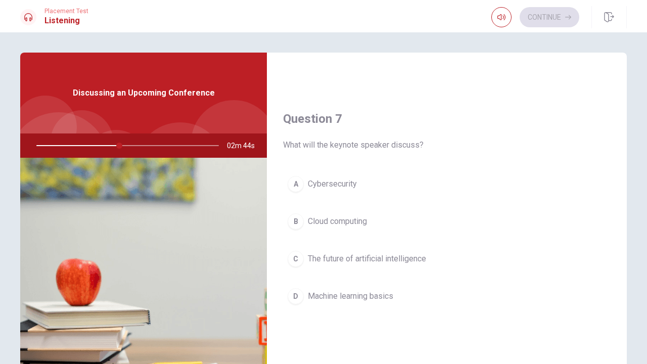
scroll to position [238, 0]
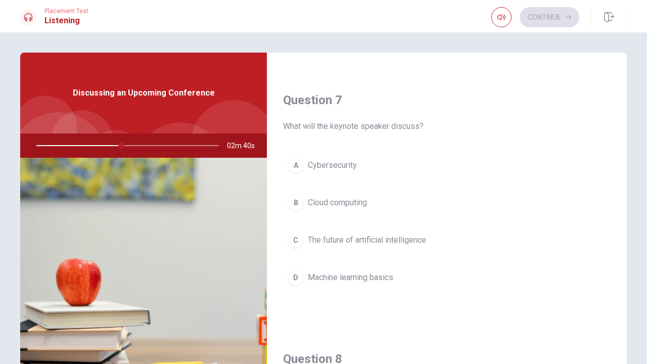
click at [300, 242] on div "C" at bounding box center [296, 240] width 16 height 16
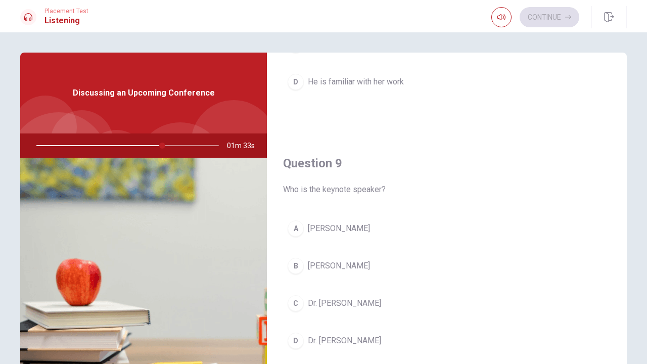
scroll to position [699, 0]
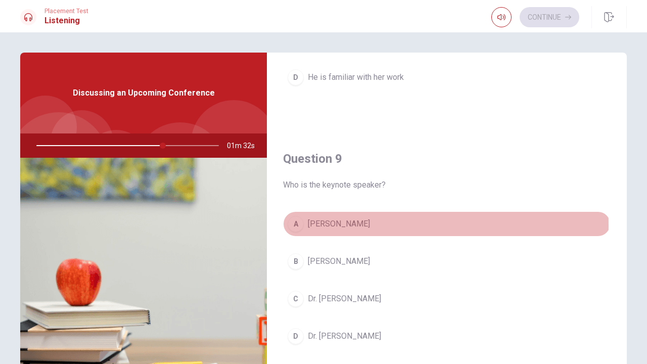
click at [296, 226] on div "A" at bounding box center [296, 224] width 16 height 16
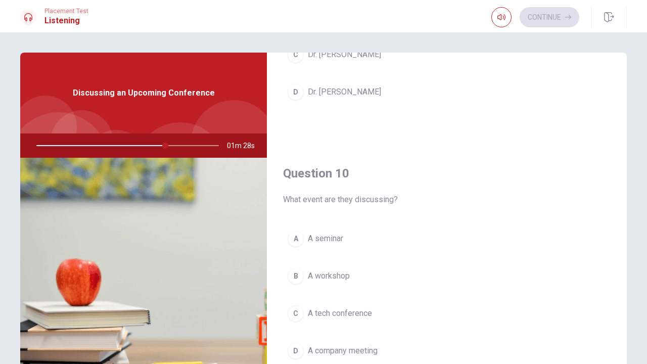
scroll to position [943, 0]
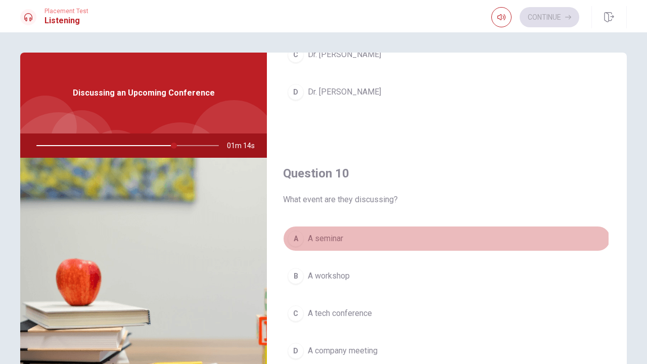
click at [295, 239] on div "A" at bounding box center [296, 239] width 16 height 16
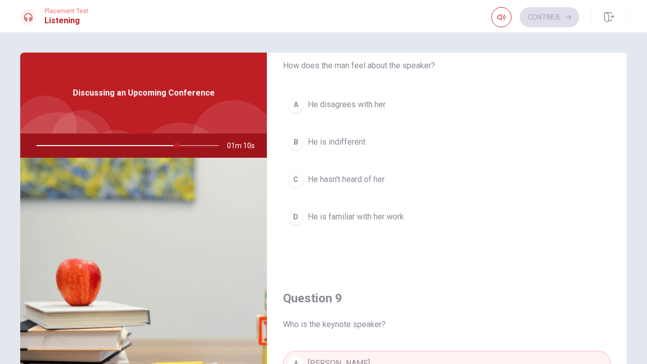
scroll to position [530, 0]
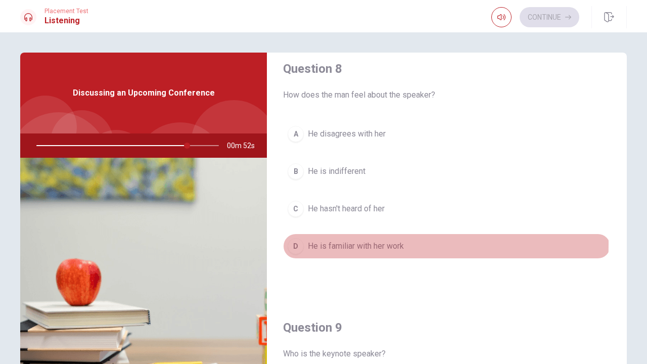
click at [295, 244] on div "D" at bounding box center [296, 246] width 16 height 16
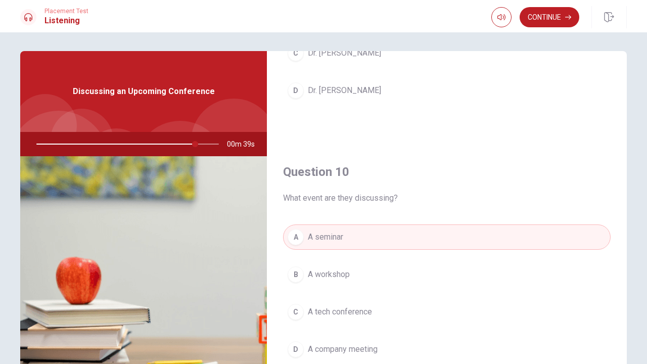
scroll to position [17, 0]
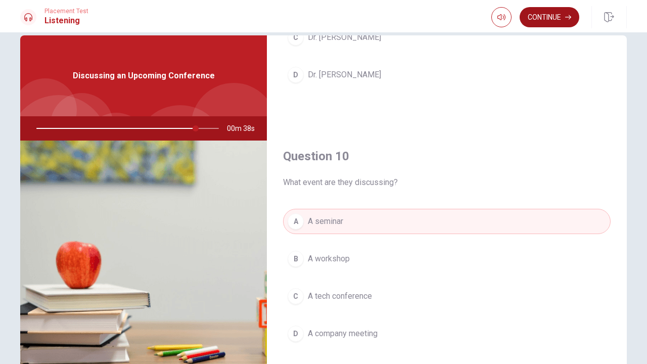
click at [563, 9] on button "Continue" at bounding box center [550, 17] width 60 height 20
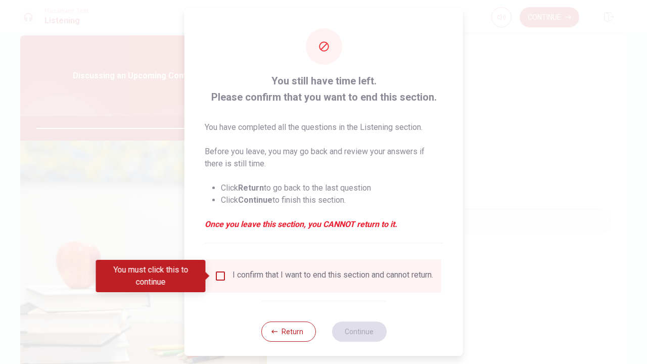
click at [219, 273] on input "You must click this to continue" at bounding box center [220, 276] width 12 height 12
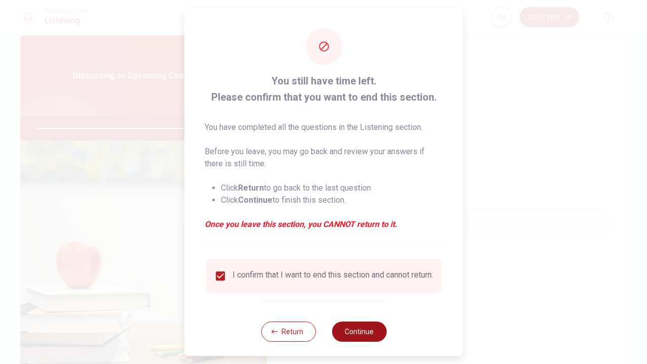
click at [341, 337] on button "Continue" at bounding box center [359, 332] width 55 height 20
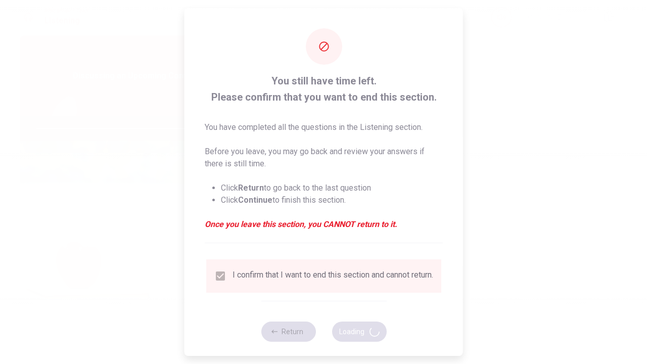
type input "90"
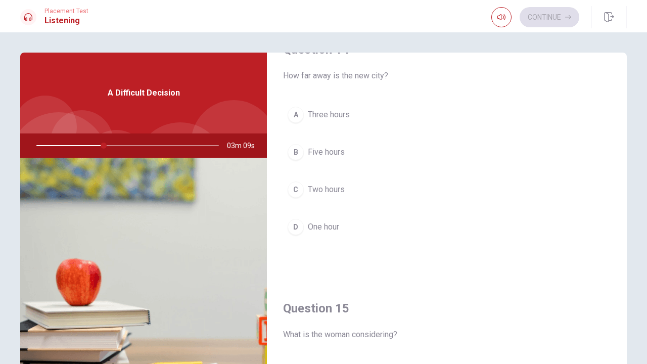
scroll to position [810, 0]
click at [296, 117] on div "A" at bounding box center [296, 113] width 16 height 16
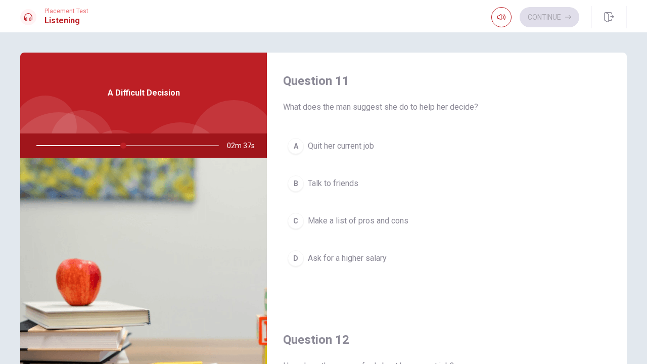
scroll to position [0, 0]
click at [297, 148] on div "A" at bounding box center [296, 146] width 16 height 16
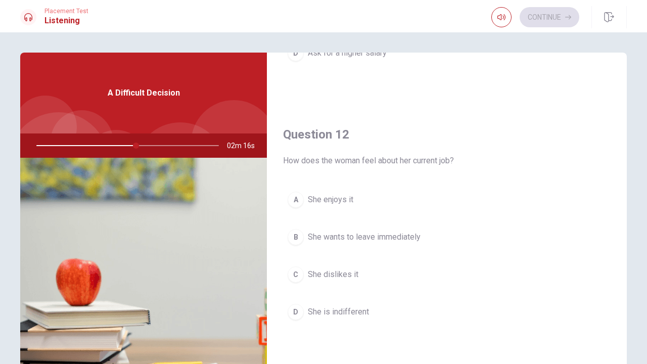
scroll to position [206, 0]
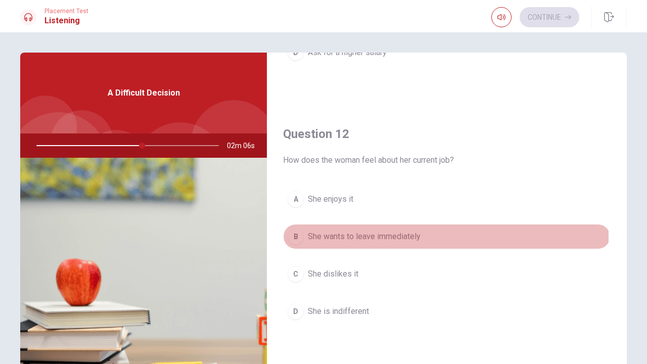
click at [297, 240] on div "B" at bounding box center [296, 237] width 16 height 16
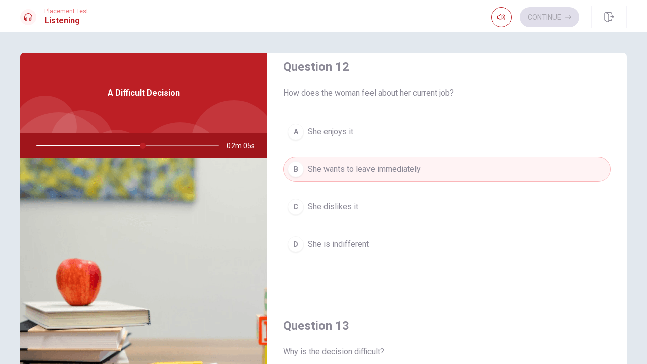
scroll to position [278, 0]
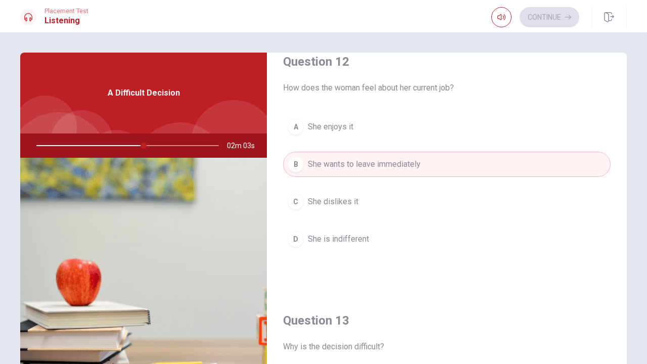
click at [298, 203] on div "C" at bounding box center [296, 202] width 16 height 16
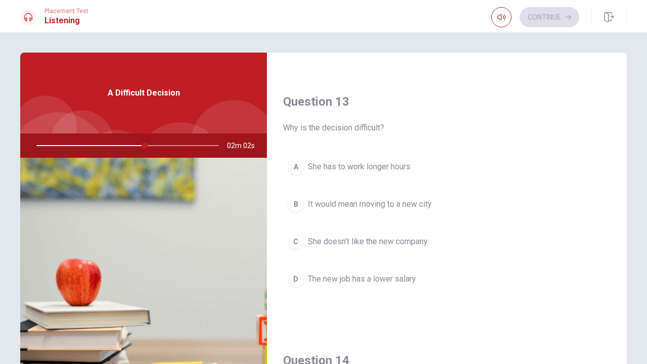
scroll to position [495, 0]
click at [298, 203] on div "B" at bounding box center [296, 206] width 16 height 16
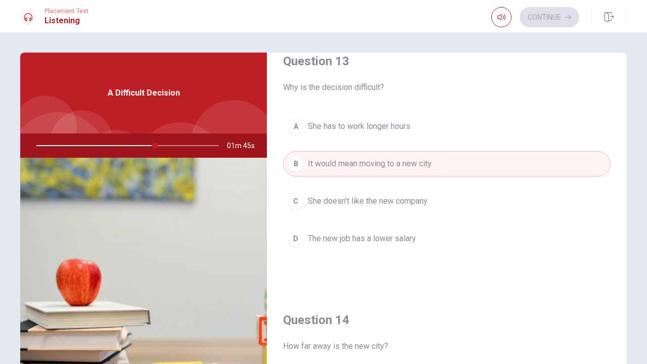
scroll to position [541, 0]
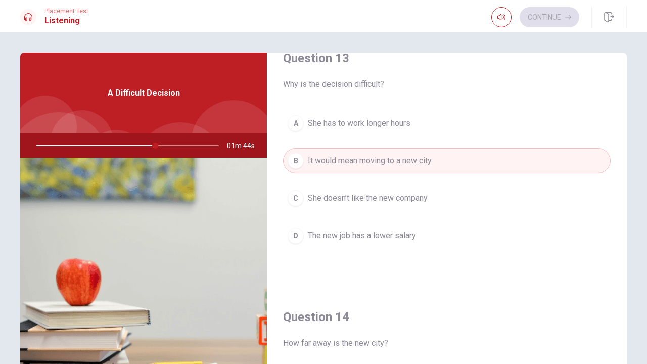
drag, startPoint x: 154, startPoint y: 144, endPoint x: 130, endPoint y: 146, distance: 24.4
click at [129, 146] on div at bounding box center [125, 146] width 203 height 24
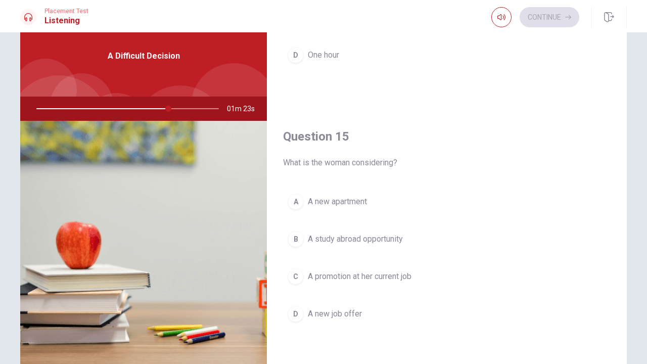
scroll to position [46, 0]
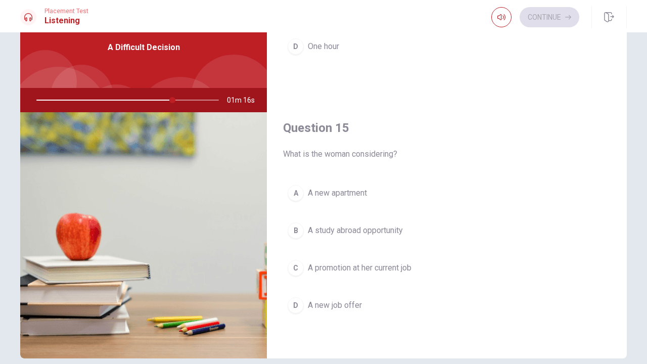
click at [293, 306] on div "D" at bounding box center [296, 305] width 16 height 16
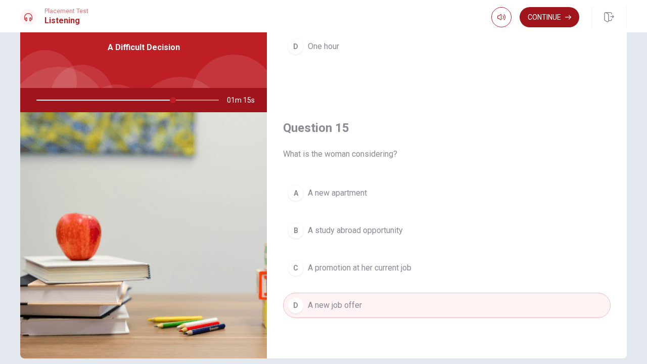
click at [547, 23] on button "Continue" at bounding box center [550, 17] width 60 height 20
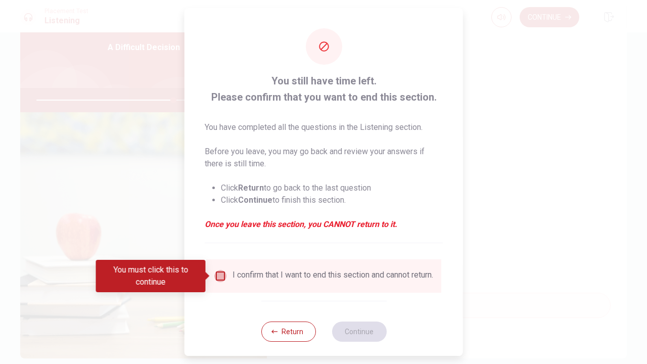
click at [223, 276] on input "You must click this to continue" at bounding box center [220, 276] width 12 height 12
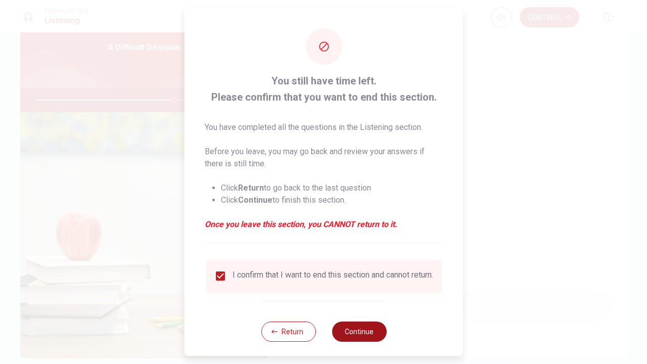
click at [345, 340] on button "Continue" at bounding box center [359, 332] width 55 height 20
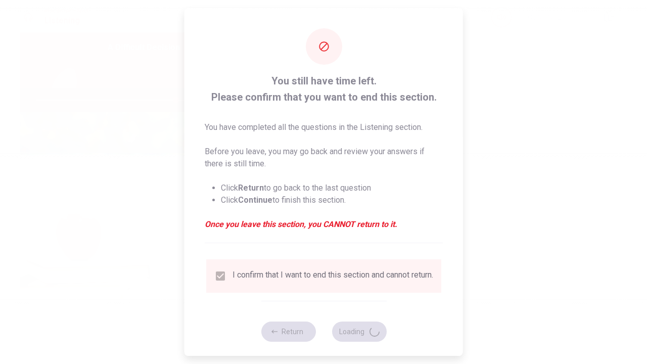
type input "77"
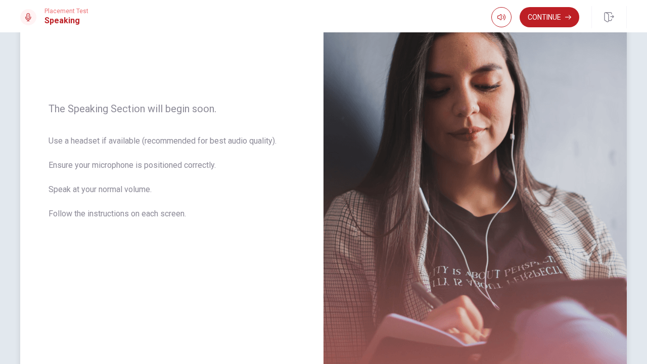
scroll to position [103, 0]
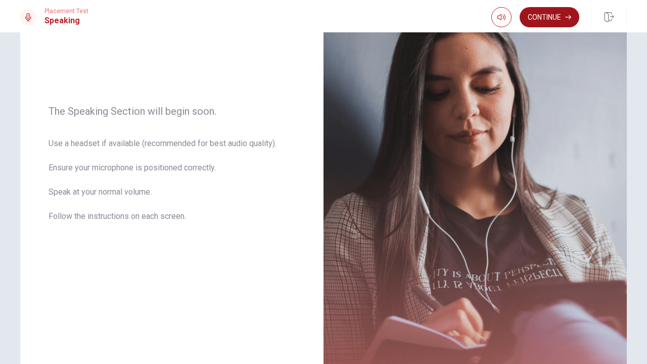
click at [563, 10] on button "Continue" at bounding box center [550, 17] width 60 height 20
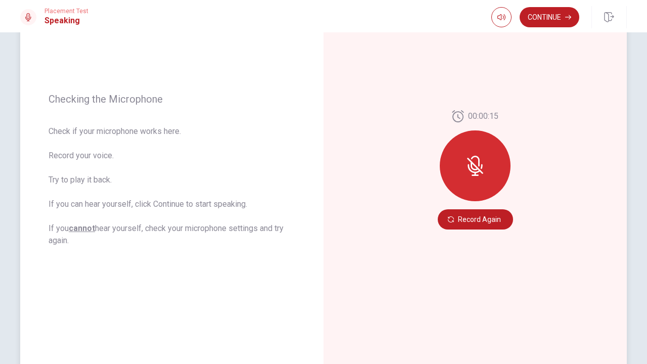
click at [479, 176] on div at bounding box center [475, 165] width 71 height 71
click at [475, 167] on icon at bounding box center [475, 166] width 16 height 16
click at [474, 165] on icon at bounding box center [475, 166] width 16 height 16
click at [468, 219] on button "Record Again" at bounding box center [475, 219] width 75 height 20
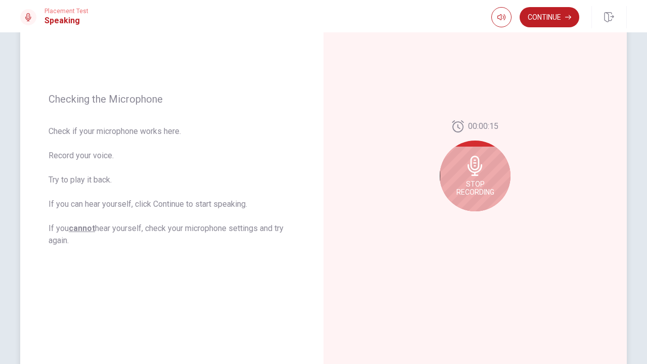
click at [481, 174] on icon at bounding box center [475, 166] width 20 height 20
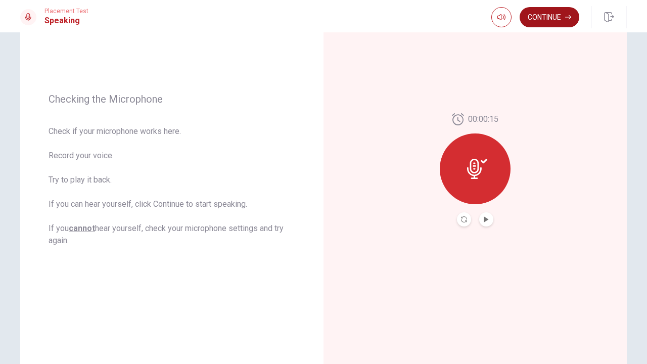
click at [547, 23] on button "Continue" at bounding box center [550, 17] width 60 height 20
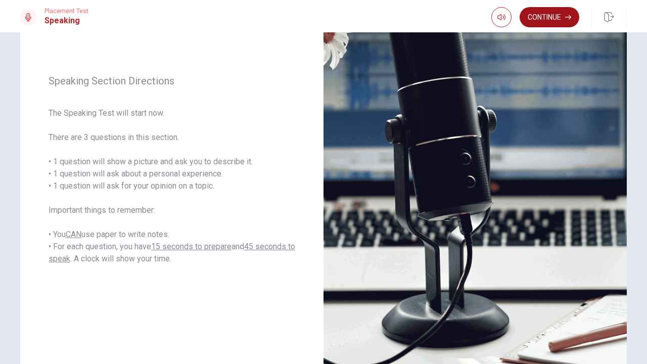
click at [545, 20] on button "Continue" at bounding box center [550, 17] width 60 height 20
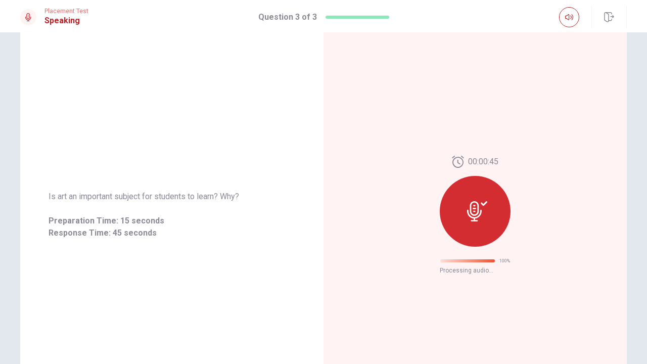
scroll to position [0, 0]
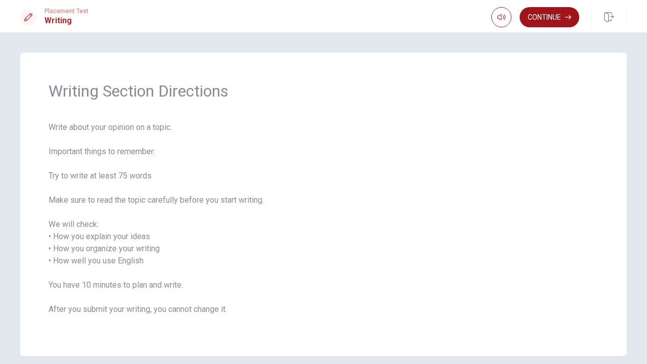
click at [562, 24] on button "Continue" at bounding box center [550, 17] width 60 height 20
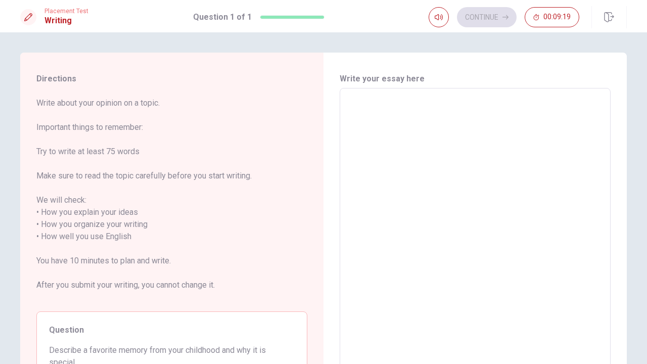
click at [351, 130] on textarea at bounding box center [475, 237] width 257 height 281
click at [365, 103] on textarea at bounding box center [475, 237] width 257 height 281
type textarea "M"
type textarea "x"
type textarea "My"
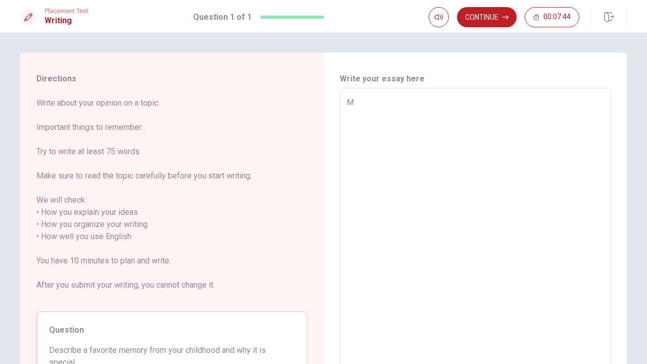
type textarea "x"
type textarea "My"
type textarea "x"
type textarea "My f"
type textarea "x"
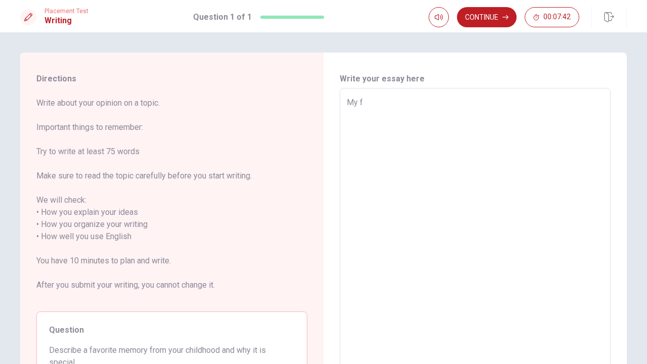
type textarea "My fa"
type textarea "x"
type textarea "My fav"
type textarea "x"
type textarea "My favo"
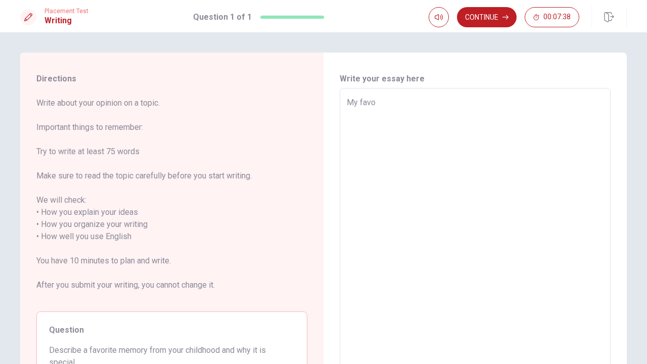
type textarea "x"
type textarea "My favor"
type textarea "x"
type textarea "My favori"
type textarea "x"
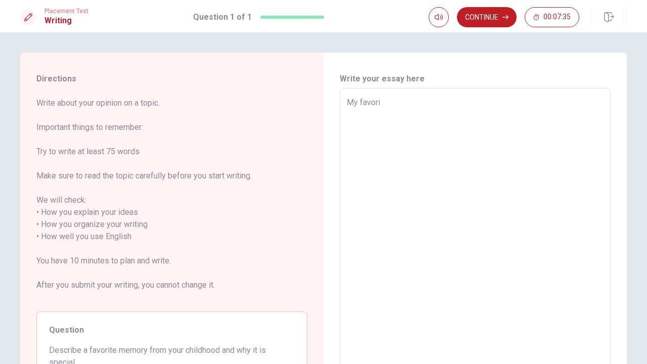
type textarea "My favorit"
type textarea "x"
type textarea "My favorite"
type textarea "x"
type textarea "My favorite"
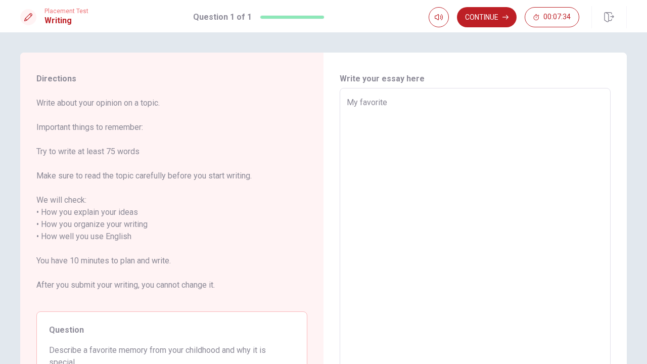
type textarea "x"
type textarea "My favorite c"
type textarea "x"
type textarea "My favorite ch"
type textarea "x"
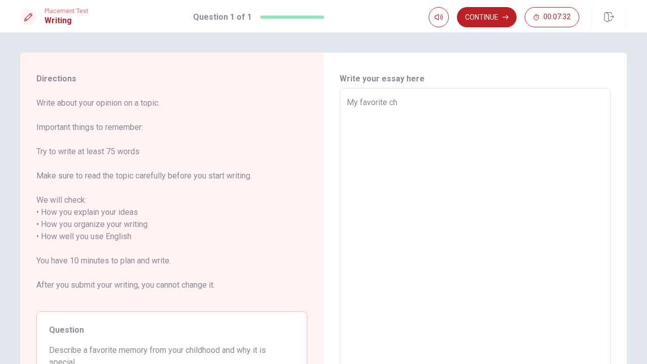
type textarea "My favorite chi"
type textarea "x"
type textarea "My favorite chil"
type textarea "x"
type textarea "My favorite child"
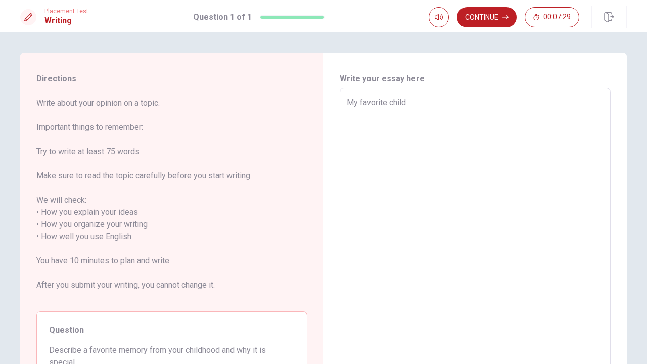
type textarea "x"
type textarea "My favorite childh"
type textarea "x"
type textarea "My favorite childho"
type textarea "x"
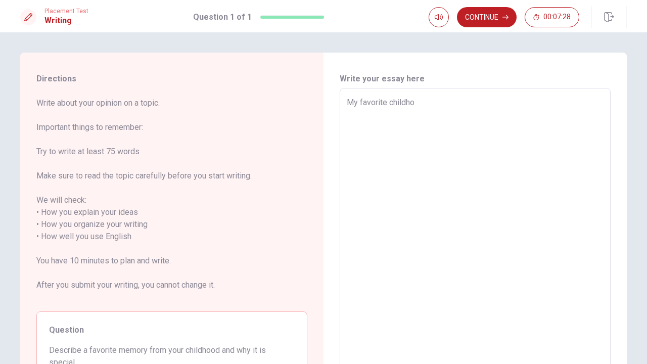
type textarea "My favorite childhoo"
type textarea "x"
type textarea "My favorite childhood"
type textarea "x"
type textarea "My favorite childhood"
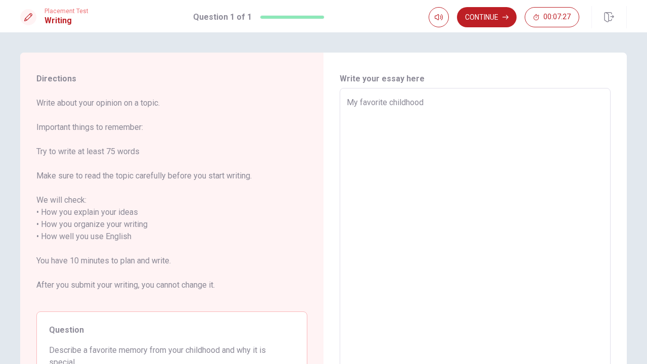
type textarea "x"
type textarea "My favorite childhood m"
type textarea "x"
type textarea "My favorite childhood me"
type textarea "x"
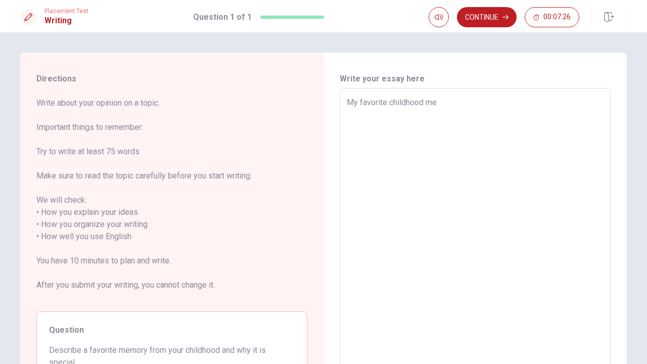
type textarea "My favorite childhood mem"
type textarea "x"
type textarea "My favorite childhood memo"
type textarea "x"
type textarea "My favorite childhood memor"
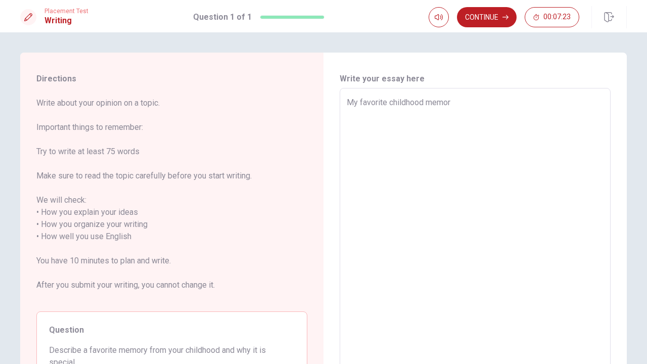
type textarea "x"
type textarea "My favorite childhood memori"
type textarea "x"
type textarea "My favorite childhood memorie"
type textarea "x"
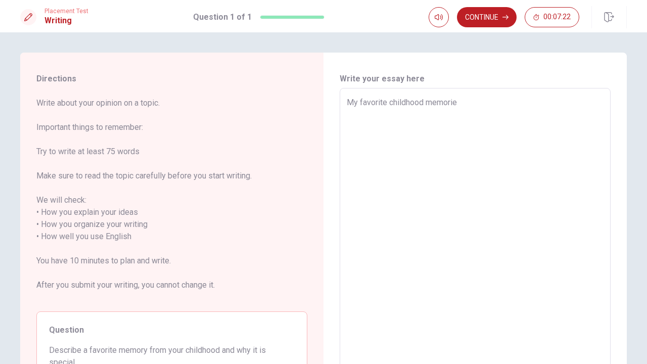
type textarea "My favorite childhood memories"
type textarea "x"
type textarea "My favorite childhood memories"
type textarea "x"
type textarea "My favorite childhood memories i"
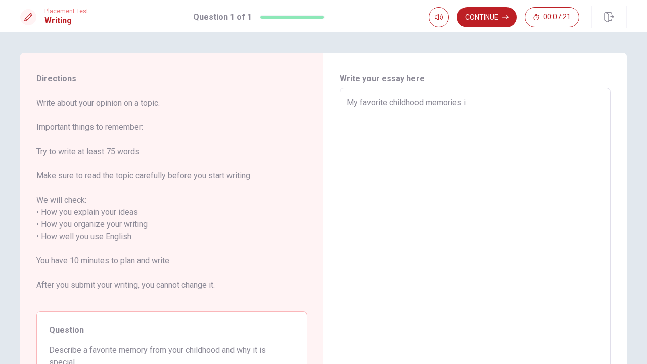
type textarea "x"
type textarea "My favorite childhood memories is"
type textarea "x"
type textarea "My favorite childhood memories is"
type textarea "x"
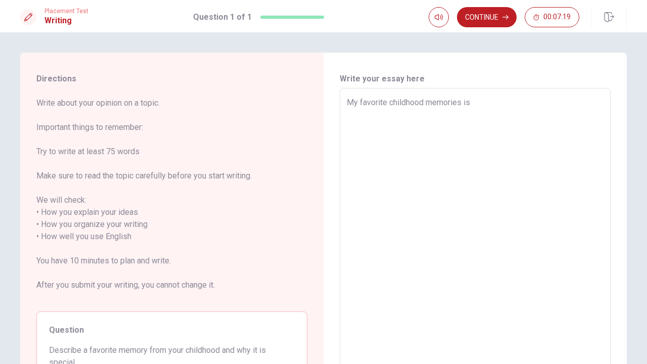
type textarea "My favorite childhood memories is j"
type textarea "x"
type textarea "My favorite childhood memories is [PERSON_NAME]"
type textarea "x"
type textarea "My favorite childhood memories is [PERSON_NAME]"
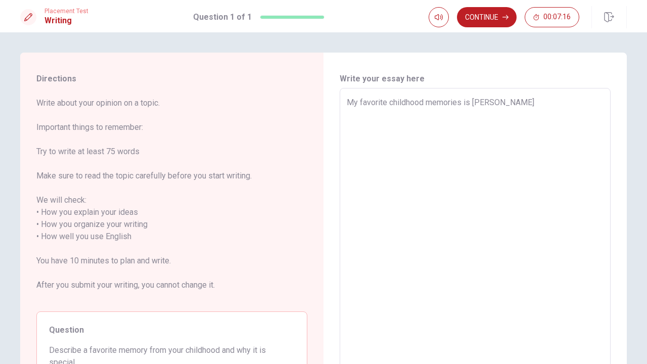
type textarea "x"
type textarea "My favorite childhood memories is join"
type textarea "x"
type textarea "My favorite childhood memories is join"
type textarea "x"
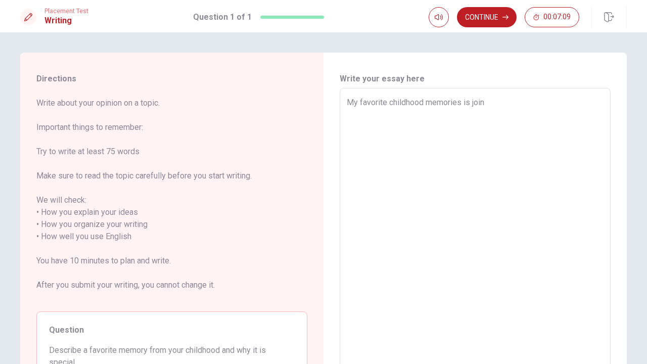
type textarea "My favorite childhood memories is join a"
type textarea "x"
type textarea "My favorite childhood memories is join ad"
type textarea "x"
type textarea "My favorite childhood memories is join [PERSON_NAME]"
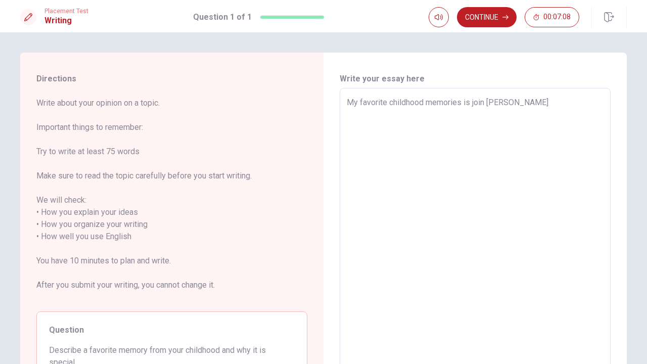
type textarea "x"
type textarea "My favorite childhood memories is join [PERSON_NAME]"
type textarea "x"
type textarea "My favorite childhood memories is join [PERSON_NAME]"
type textarea "x"
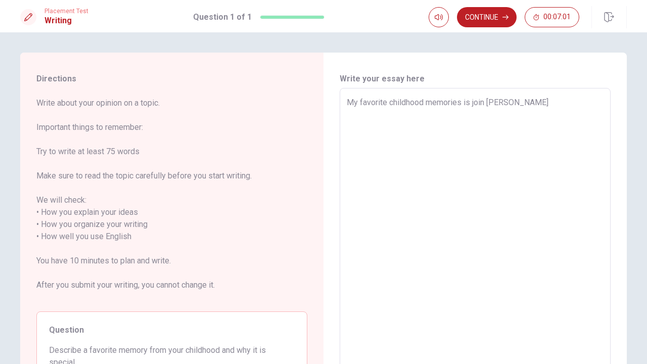
type textarea "My favorite childhood memories is join ad"
type textarea "x"
type textarea "My favorite childhood memories is join a"
type textarea "x"
type textarea "My favorite childhood memories is join"
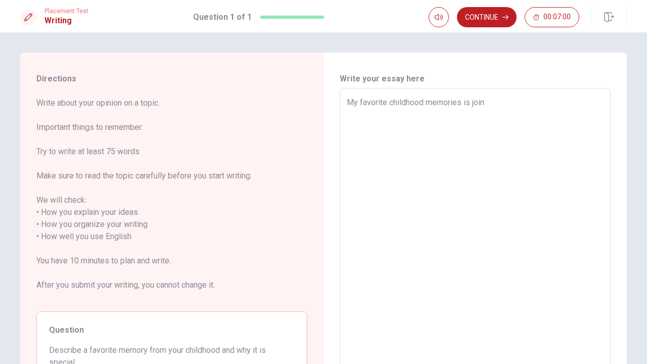
type textarea "x"
type textarea "My favorite childhood memories is join"
type textarea "x"
type textarea "My favorite childhood memories is join"
type textarea "x"
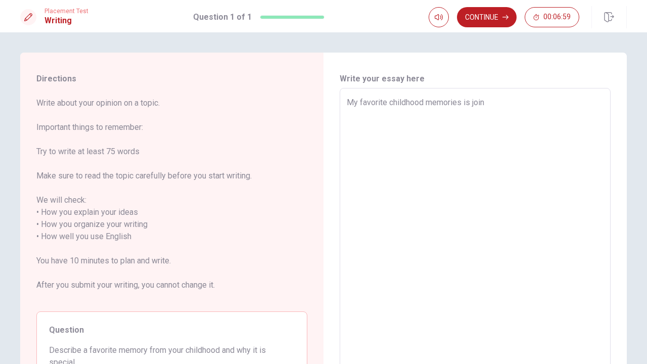
type textarea "My favorite childhood memories is join"
type textarea "x"
type textarea "My favorite childhood memories is join"
type textarea "x"
type textarea "My favorite childhood memories is join a"
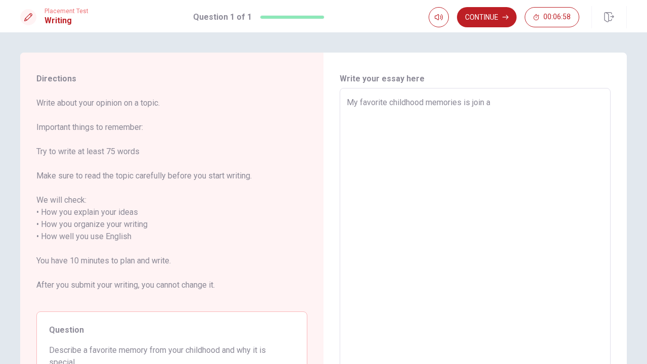
type textarea "x"
type textarea "My favorite childhood memories is join a"
type textarea "x"
type textarea "My favorite childhood memories is join a d"
type textarea "x"
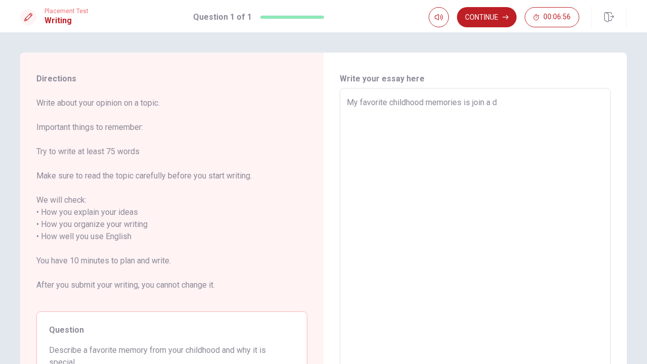
type textarea "My favorite childhood memories is join a da"
type textarea "x"
type textarea "My favorite childhood memories is join a [PERSON_NAME]"
type textarea "x"
type textarea "My favorite childhood memories is join a danc"
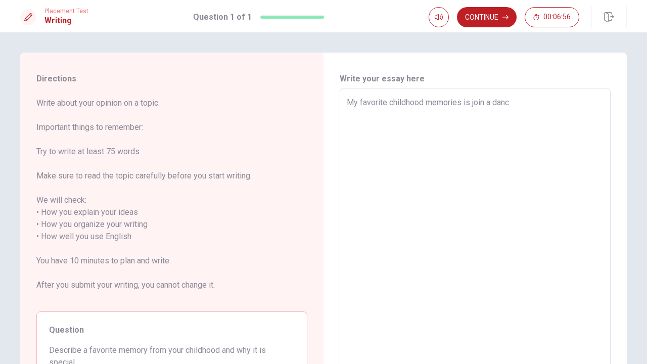
type textarea "x"
type textarea "My favorite childhood memories is join a dance"
type textarea "x"
type textarea "My favorite childhood memories is join a dance"
type textarea "x"
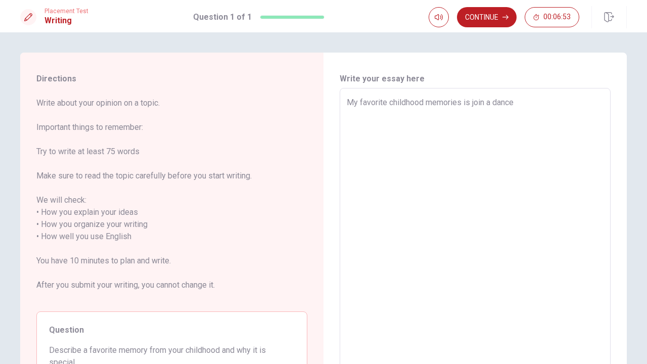
type textarea "My favorite childhood memories is join a dance c"
type textarea "x"
type textarea "My favorite childhood memories is join a dance co"
type textarea "x"
type textarea "My favorite childhood memories is join a dance com"
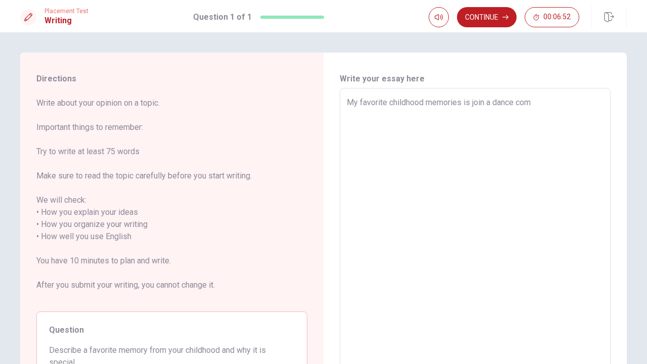
type textarea "x"
type textarea "My favorite childhood memories is join a dance comp"
type textarea "x"
type textarea "My favorite childhood memories is join a dance compe"
type textarea "x"
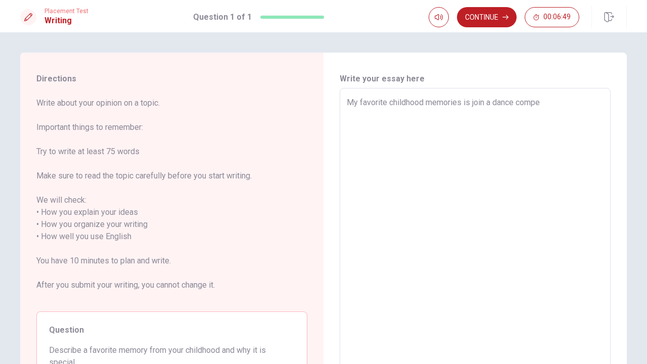
type textarea "My favorite childhood memories is join a dance compet"
type textarea "x"
type textarea "My favorite childhood memories is join a dance competi"
type textarea "x"
type textarea "My favorite childhood memories is join a dance competit"
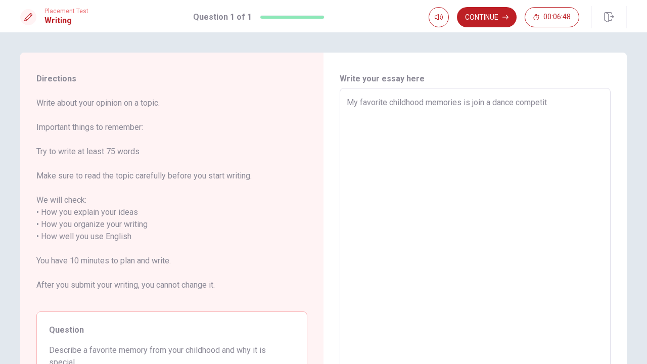
type textarea "x"
type textarea "My favorite childhood memories is join a dance competito"
type textarea "x"
type textarea "My favorite childhood memories is join a dance competit"
type textarea "x"
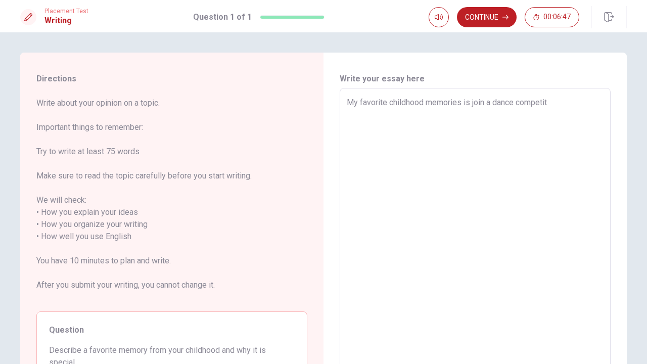
type textarea "My favorite childhood memories is join a dance competiti"
type textarea "x"
type textarea "My favorite childhood memories is join a dance competitio"
type textarea "x"
type textarea "My favorite childhood memories is join a dance competition"
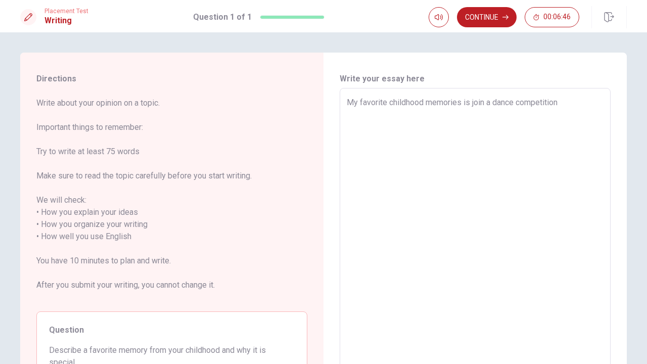
type textarea "x"
type textarea "My favorite childhood memories is join a dance competition"
type textarea "x"
type textarea "My favorite childhood memories is join a dance competition w"
type textarea "x"
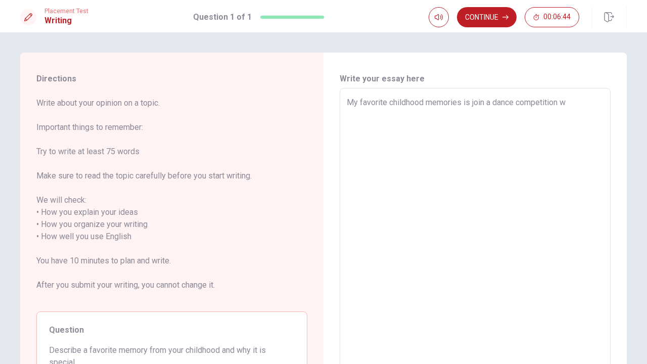
type textarea "My favorite childhood memories is join a dance competition [PERSON_NAME]"
type textarea "x"
type textarea "My favorite childhood memories is join a dance competition w"
type textarea "x"
type textarea "My favorite childhood memories is join a dance competition wi"
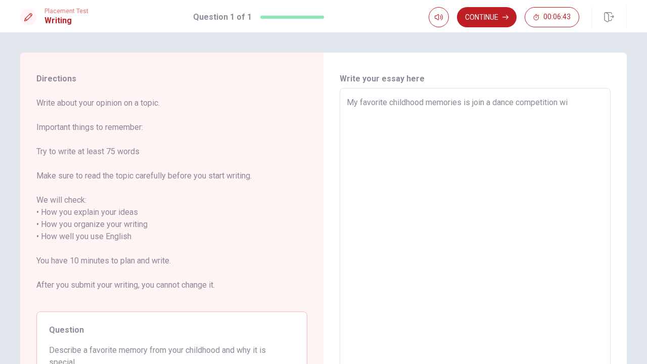
type textarea "x"
type textarea "My favorite childhood memories is join a dance competition wit"
type textarea "x"
type textarea "My favorite childhood memories is join a dance competition with"
type textarea "x"
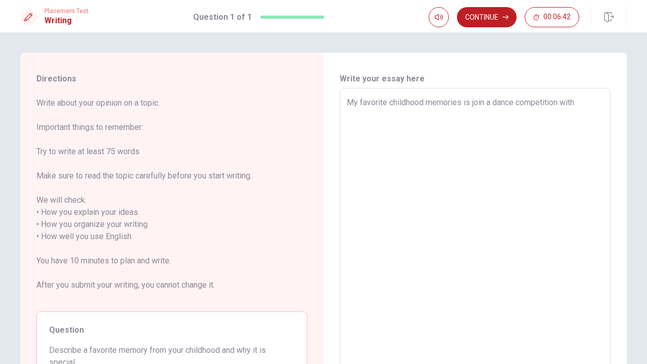
type textarea "My favorite childhood memories is join a dance competition with"
type textarea "x"
type textarea "My favorite childhood memories is join a dance competition with m"
type textarea "x"
type textarea "My favorite childhood memories is join a dance competition with my"
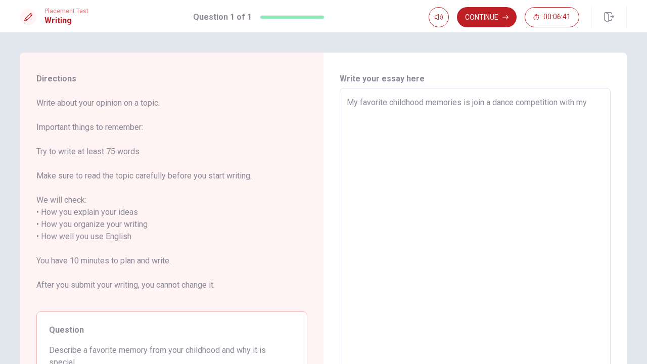
type textarea "x"
type textarea "My favorite childhood memories is join a dance competition with my"
type textarea "x"
type textarea "My favorite childhood memories is join a dance competition with my f"
type textarea "x"
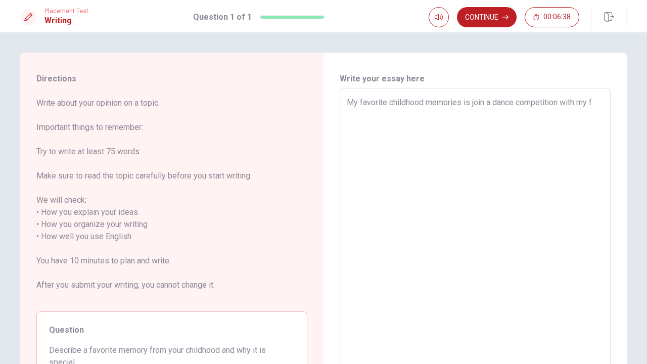
type textarea "My favorite childhood memories is join a dance competition with my fr"
type textarea "x"
type textarea "My favorite childhood memories is join a dance competition with my fri"
type textarea "x"
type textarea "My favorite childhood memories is join a dance competition with my frie"
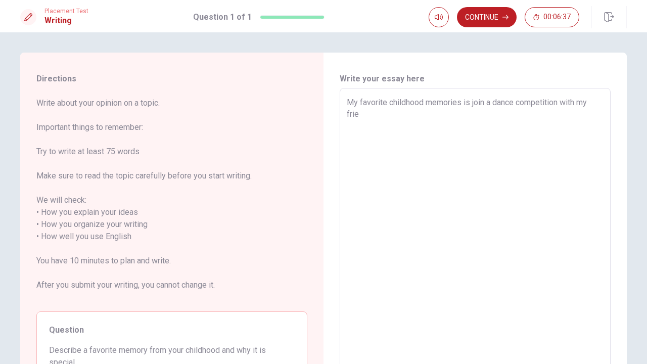
type textarea "x"
type textarea "My favorite childhood memories is join a dance competition with my frien"
type textarea "x"
type textarea "My favorite childhood memories is join a dance competition with my friend"
type textarea "x"
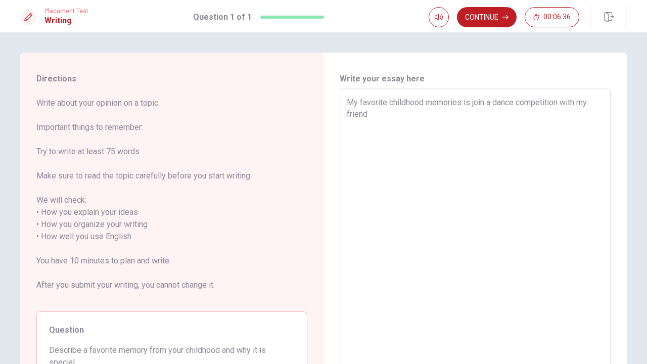
type textarea "My favorite childhood memories is join a dance competition with my friends"
type textarea "x"
type textarea "My favorite childhood memories is join a dance competition with my friends."
type textarea "x"
type textarea "My favorite childhood memories is join a dance competition with my friends.E"
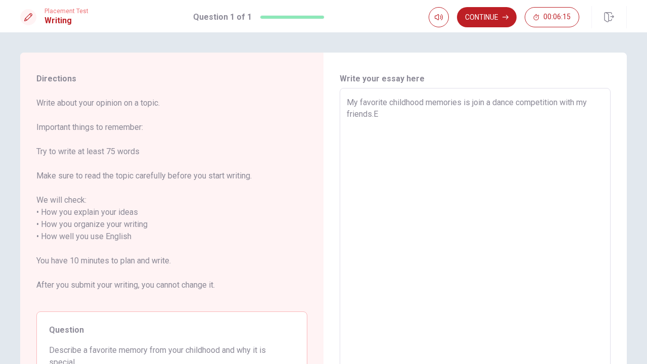
type textarea "x"
type textarea "My favorite childhood memories is join a dance competition with my friends."
type textarea "x"
type textarea "My favorite childhood memories is join a dance competition with my friends.w"
type textarea "x"
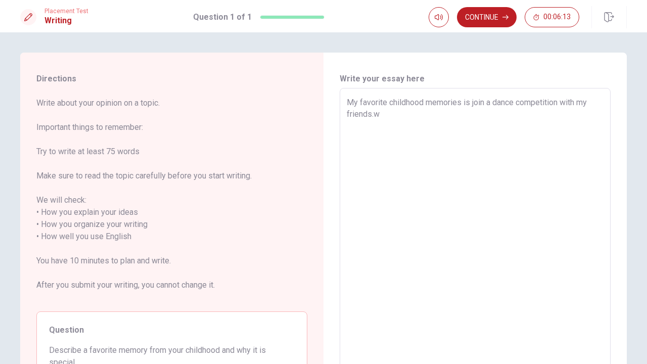
type textarea "My favorite childhood memories is join a dance competition with my friends."
type textarea "x"
type textarea "My favorite childhood memories is join a dance competition with my friends.W"
type textarea "x"
type textarea "My favorite childhood memories is join a dance competition with my friends.We"
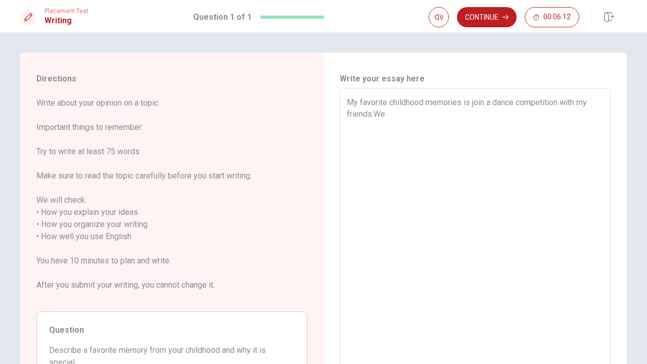
type textarea "x"
type textarea "My favorite childhood memories is join a dance competition with my friends.We"
type textarea "x"
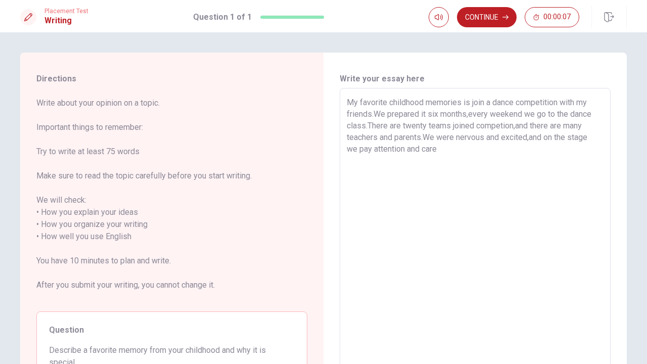
click at [424, 146] on textarea "My favorite childhood memories is join a dance competition with my friends.We p…" at bounding box center [475, 237] width 257 height 281
click at [466, 157] on textarea "My favorite childhood memories is join a dance competition with my friends.We p…" at bounding box center [475, 237] width 257 height 281
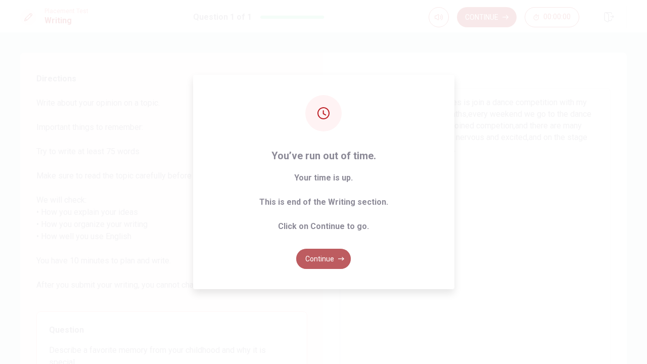
click at [332, 255] on button "Continue" at bounding box center [323, 259] width 55 height 20
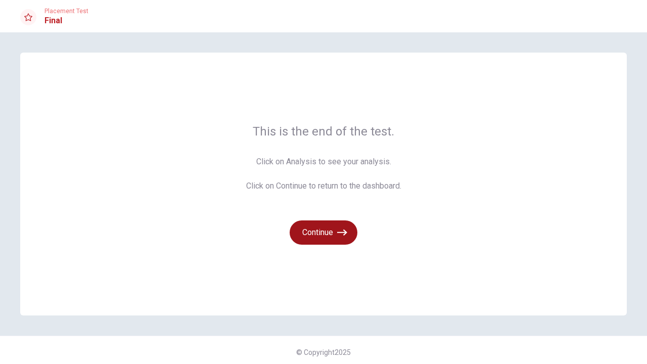
click at [322, 234] on button "Continue" at bounding box center [324, 232] width 68 height 24
